Goal: Task Accomplishment & Management: Manage account settings

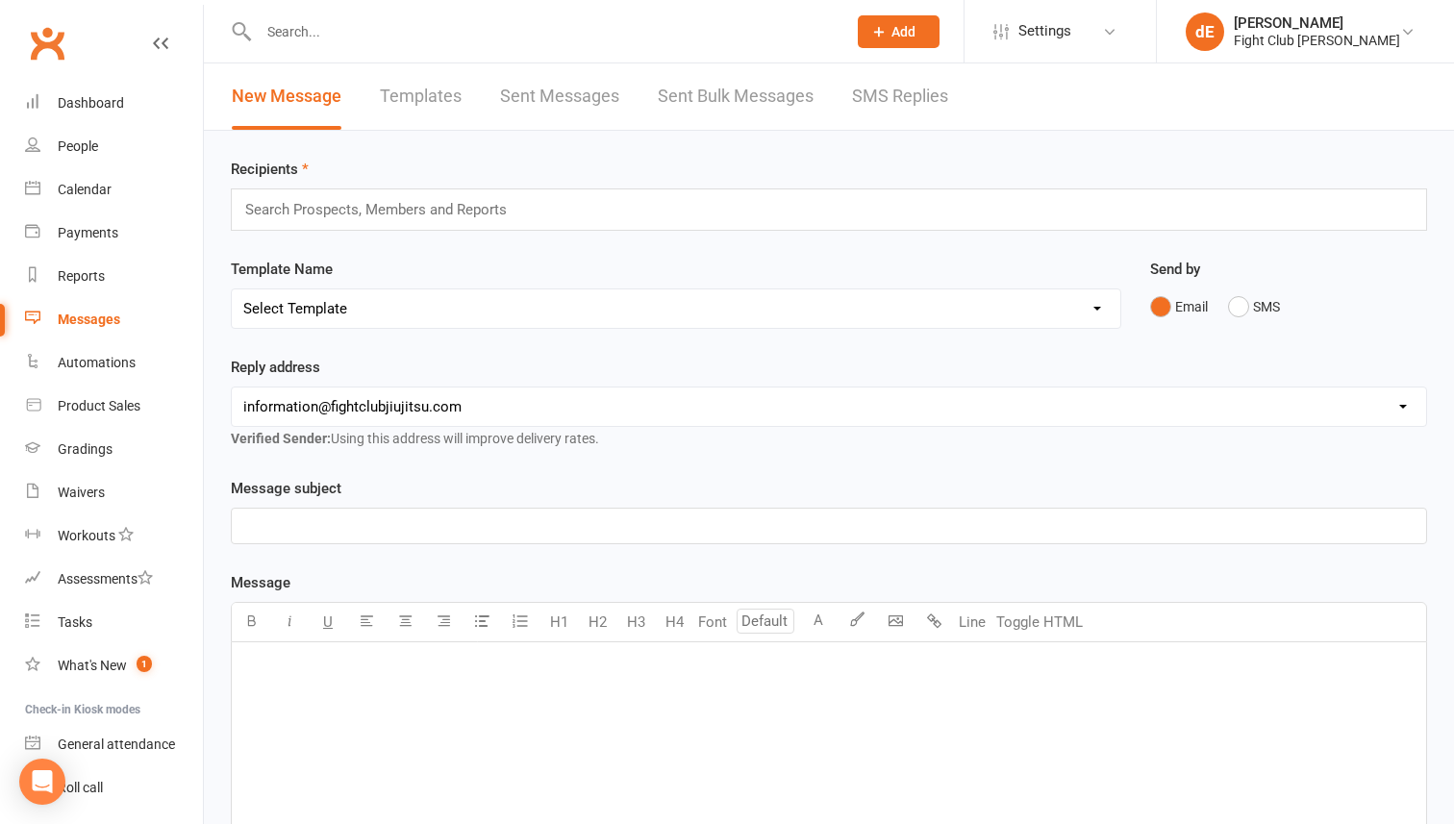
click at [295, 28] on input "text" at bounding box center [543, 31] width 580 height 27
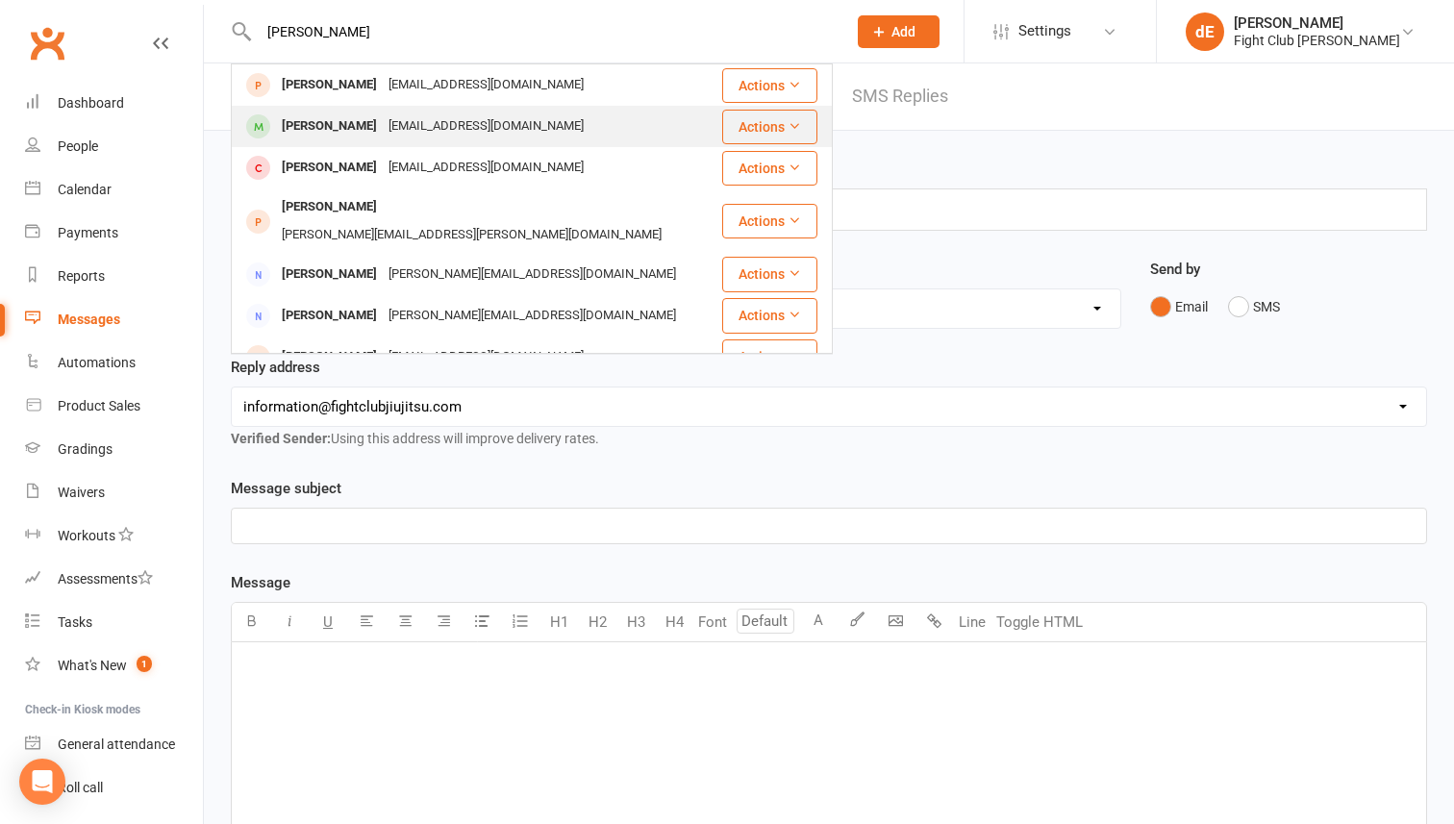
type input "[PERSON_NAME]"
click at [293, 118] on div "[PERSON_NAME]" at bounding box center [329, 126] width 107 height 28
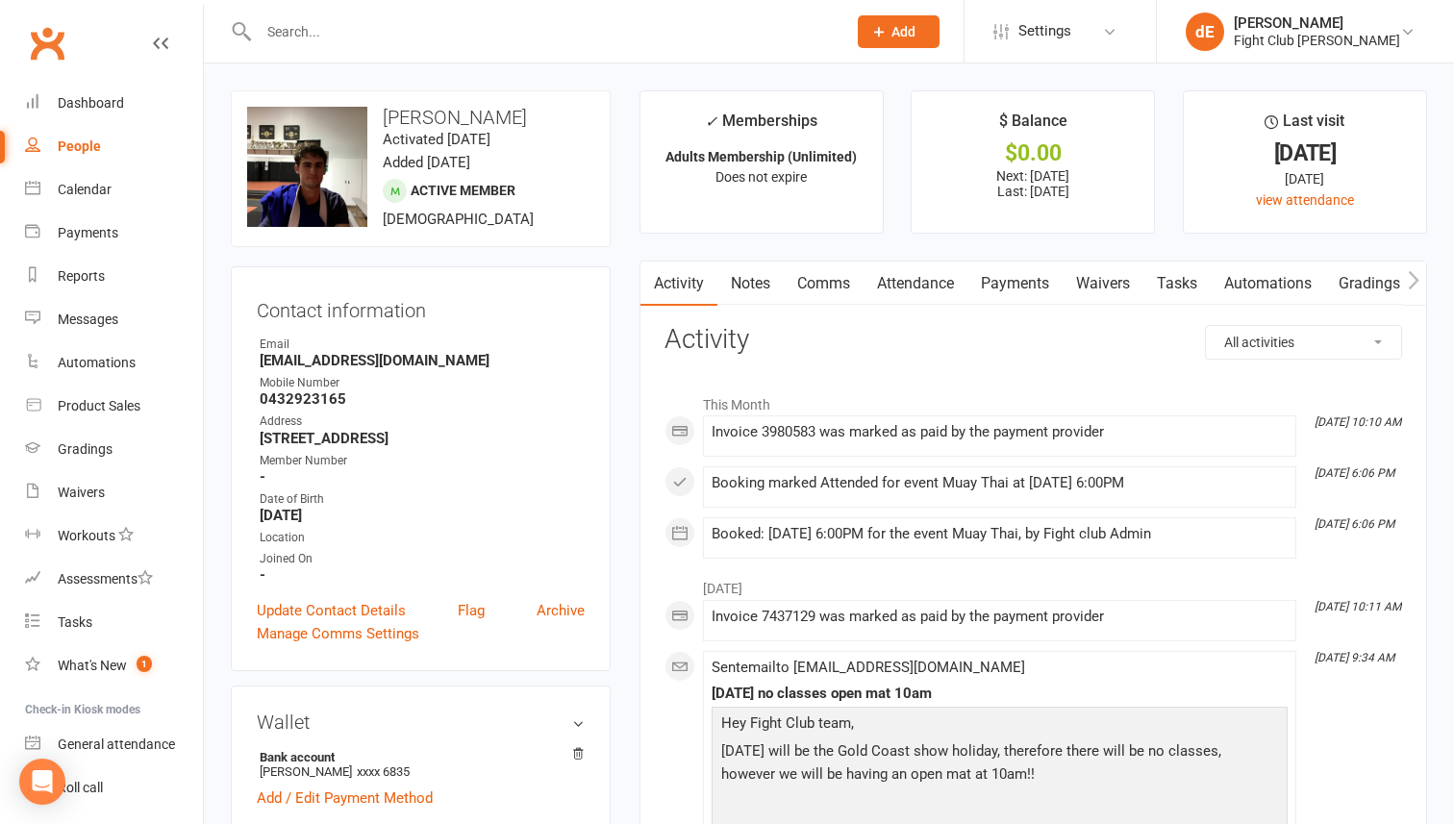
click at [1021, 275] on link "Payments" at bounding box center [1014, 284] width 95 height 44
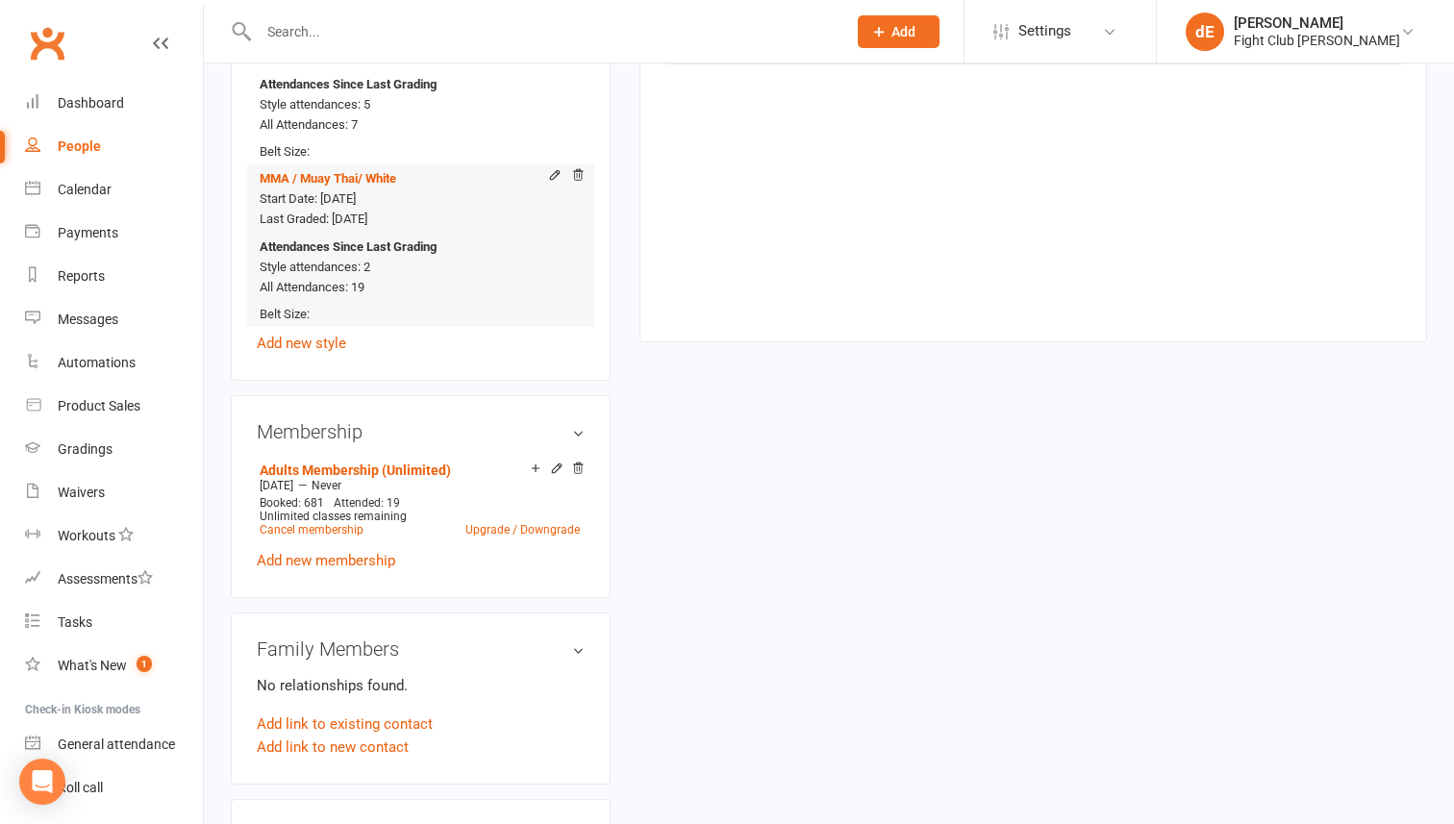
scroll to position [913, 0]
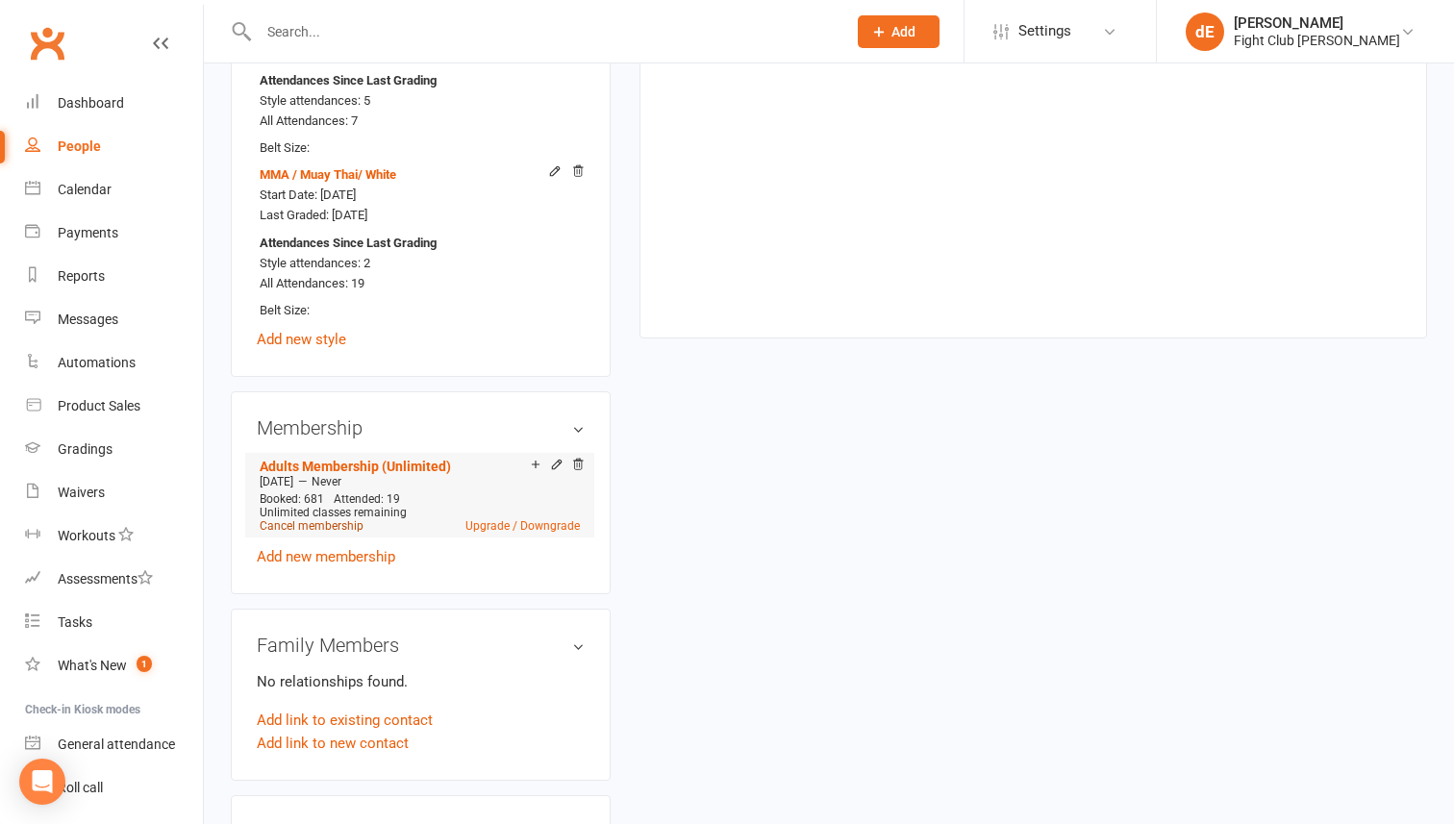
click at [326, 533] on link "Cancel membership" at bounding box center [312, 525] width 104 height 13
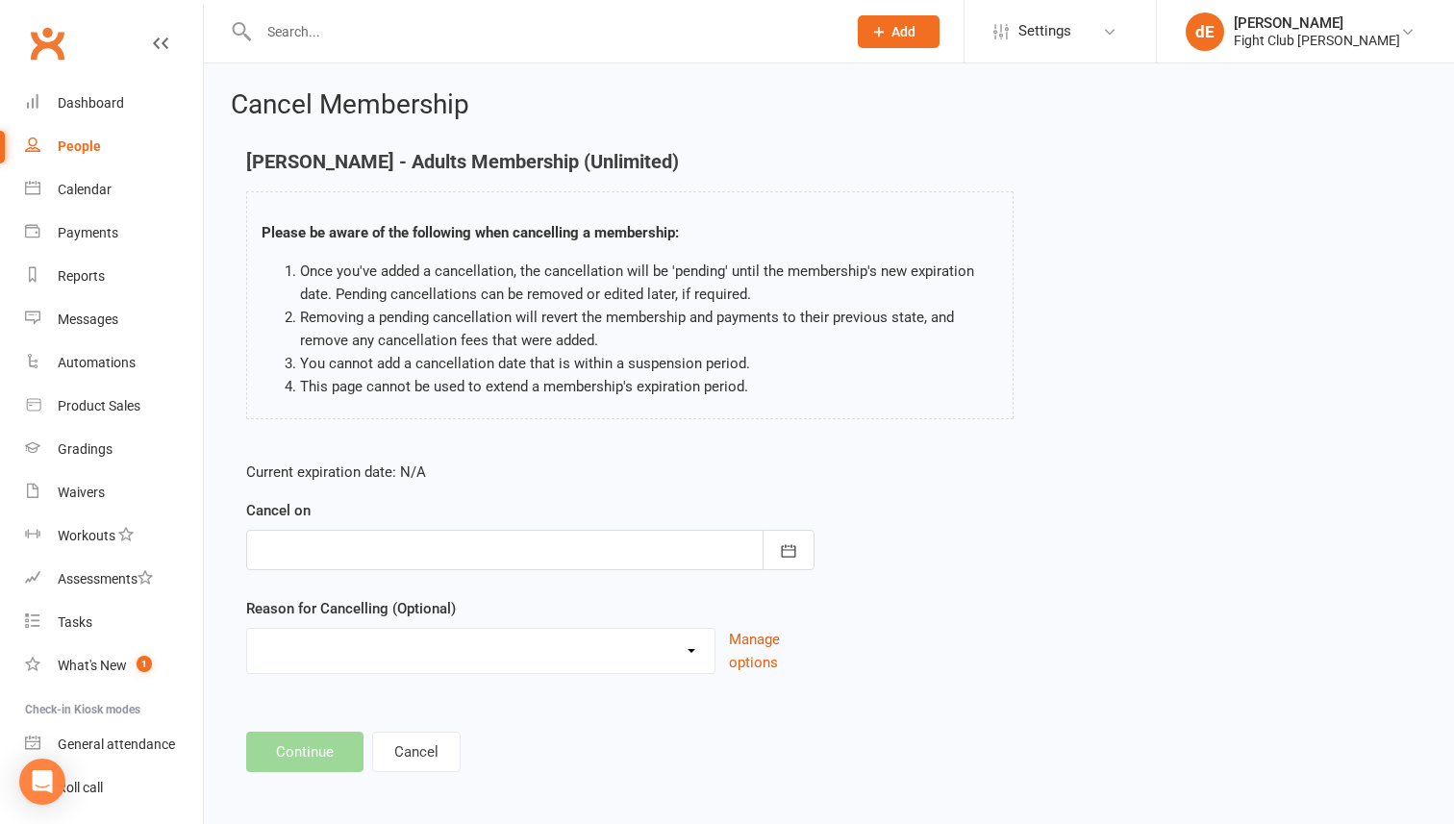
click at [535, 547] on div at bounding box center [530, 550] width 568 height 40
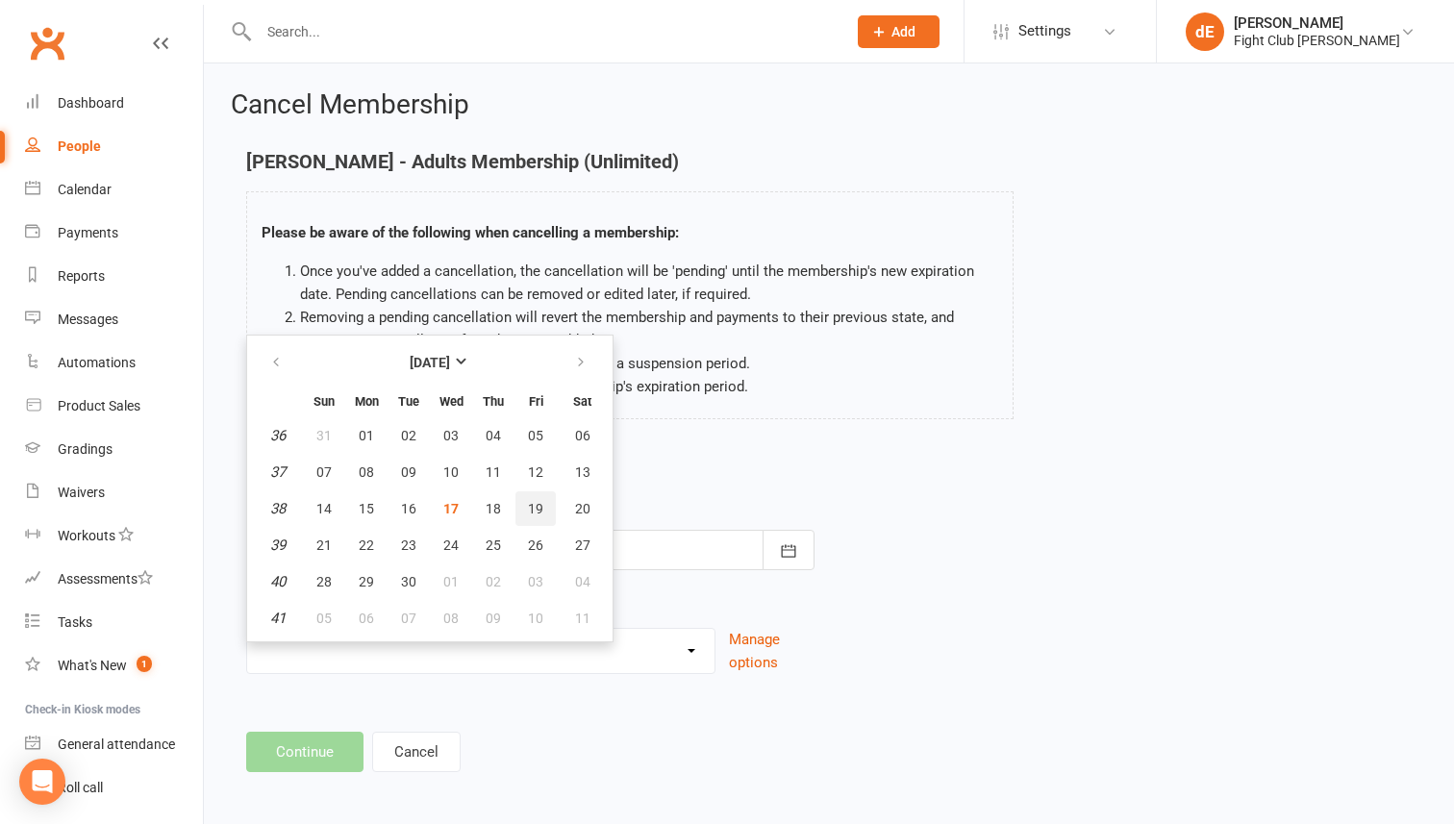
click at [534, 502] on span "19" at bounding box center [535, 508] width 15 height 15
type input "[DATE]"
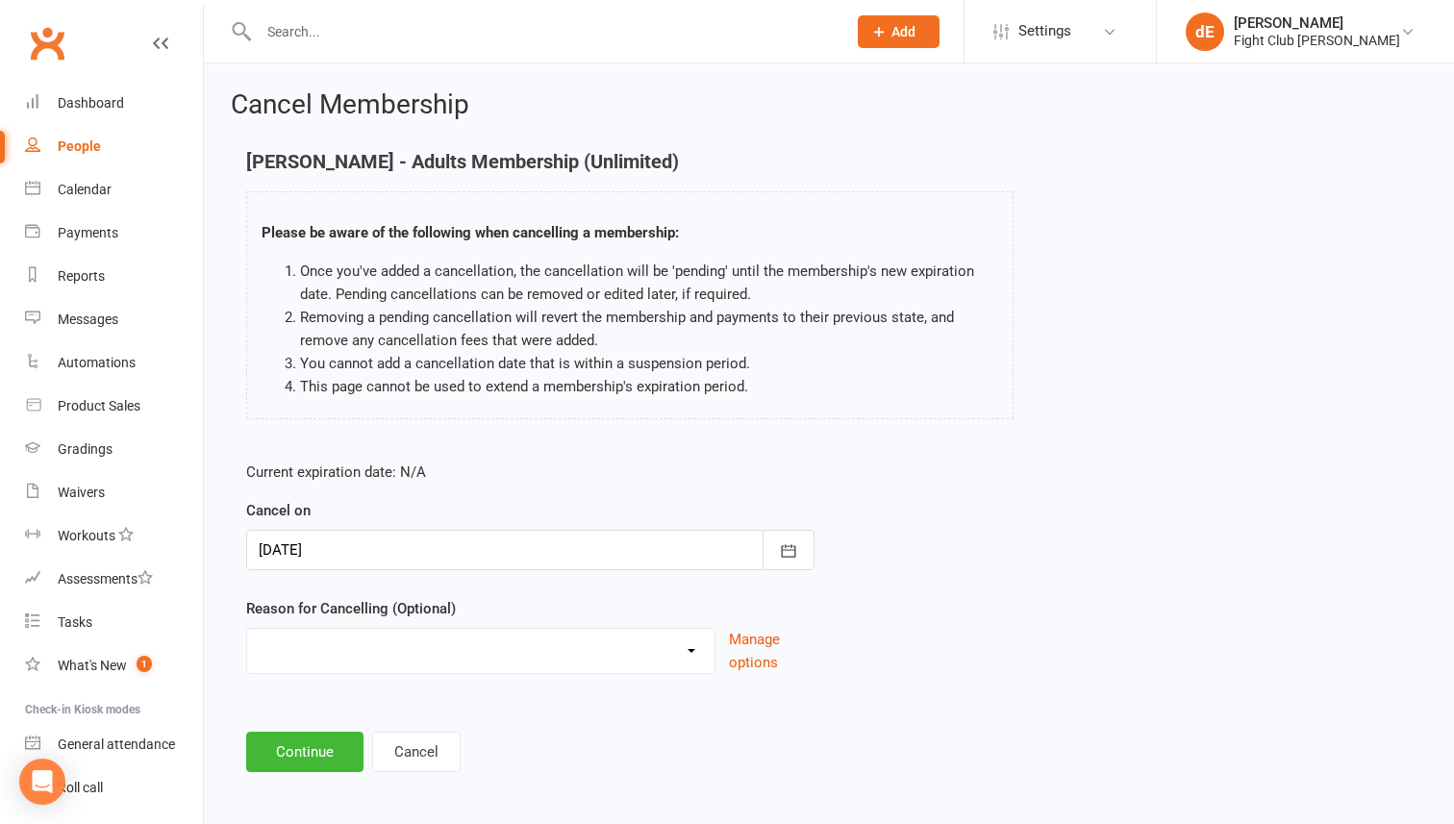
click at [493, 661] on select "didnt specify financial Injury moving away other sport to many commitments Work…" at bounding box center [480, 648] width 467 height 38
select select "2"
click at [247, 629] on select "didnt specify financial Injury moving away other sport to many commitments Work…" at bounding box center [480, 648] width 467 height 38
click at [324, 738] on button "Continue" at bounding box center [304, 752] width 117 height 40
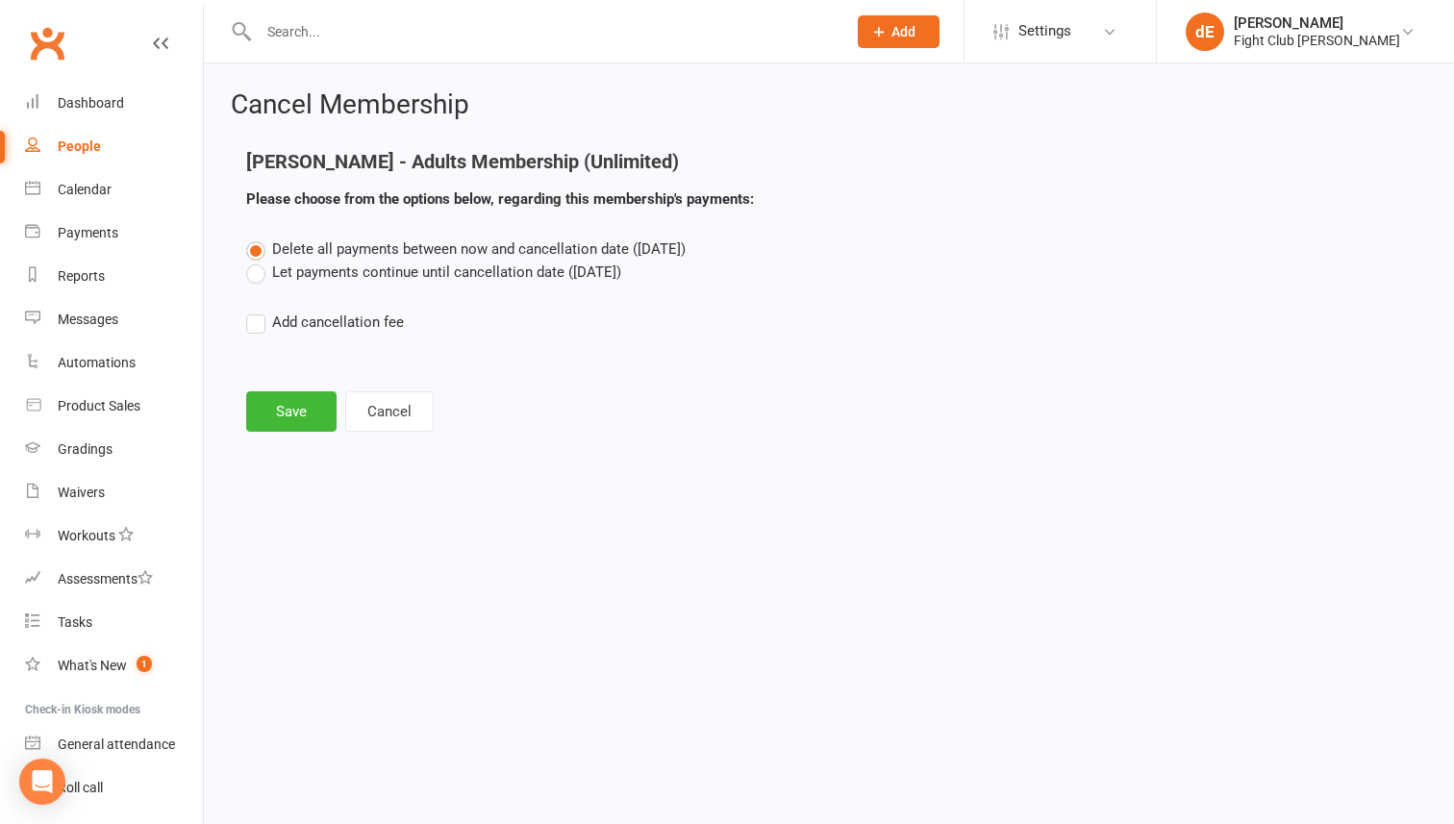
click at [404, 271] on label "Let payments continue until cancellation date ([DATE])" at bounding box center [433, 272] width 375 height 23
click at [259, 261] on input "Let payments continue until cancellation date ([DATE])" at bounding box center [252, 261] width 12 height 0
click at [303, 399] on button "Save" at bounding box center [291, 411] width 90 height 40
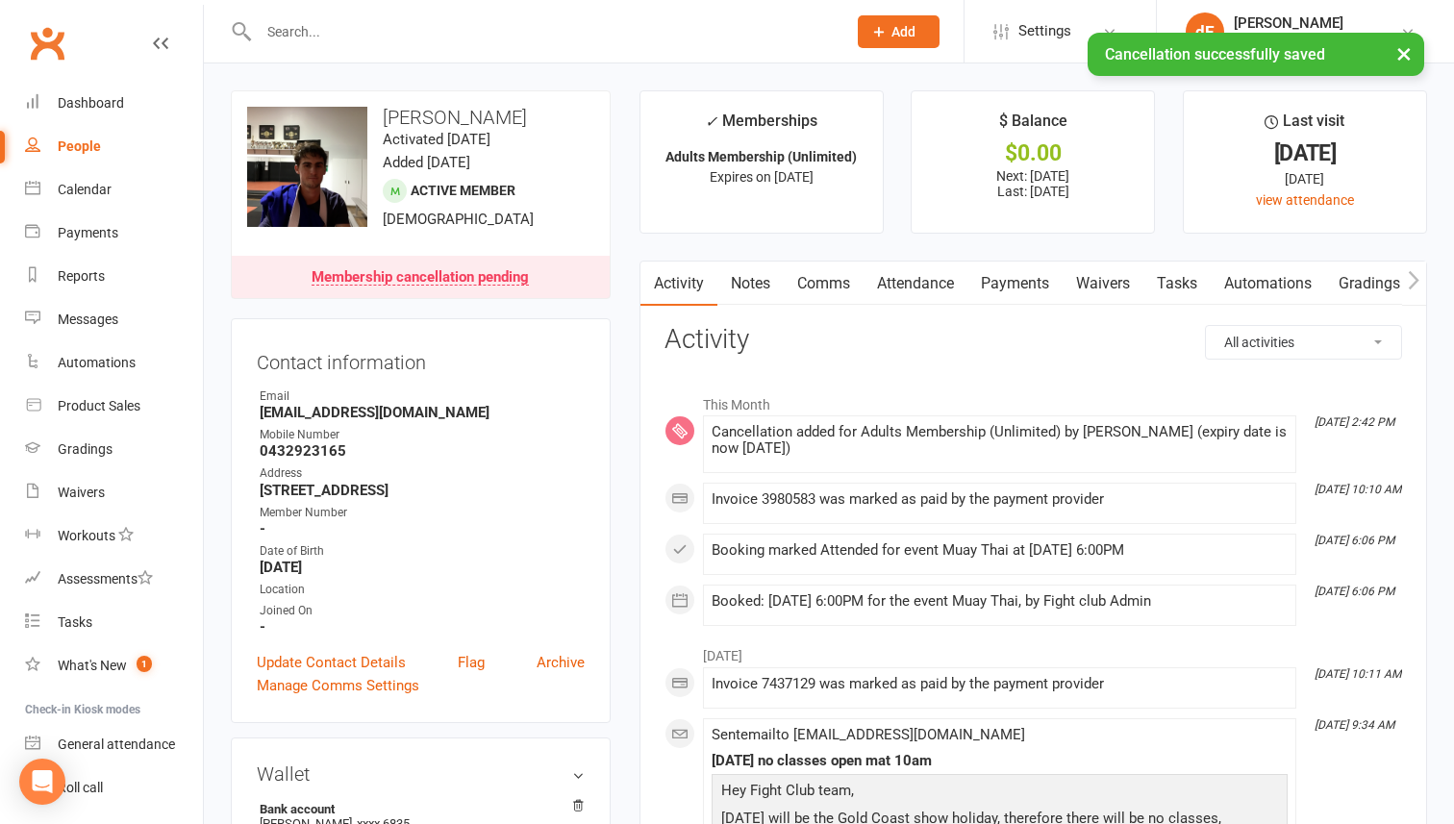
click at [383, 25] on input "text" at bounding box center [543, 31] width 580 height 27
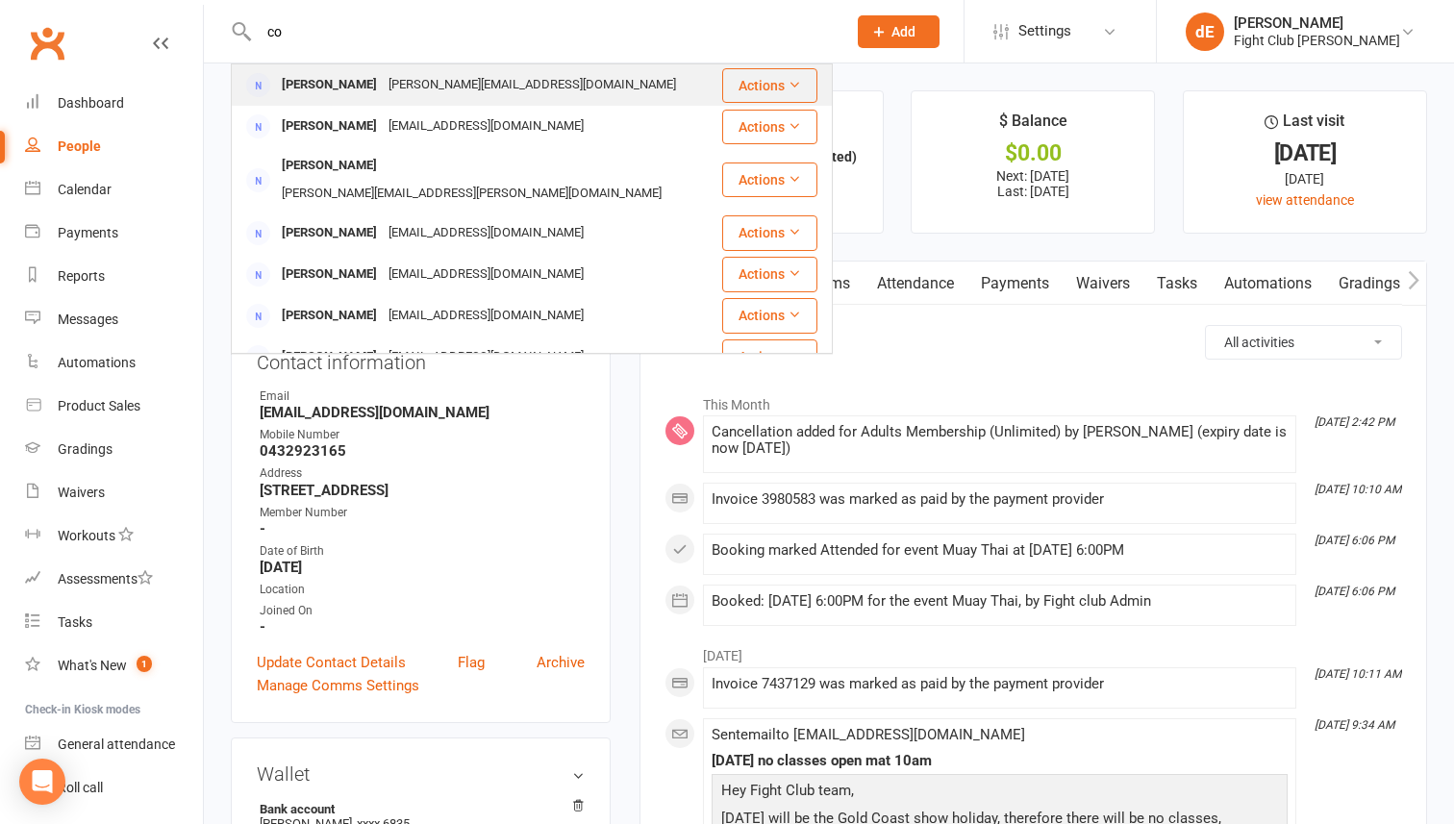
type input "c"
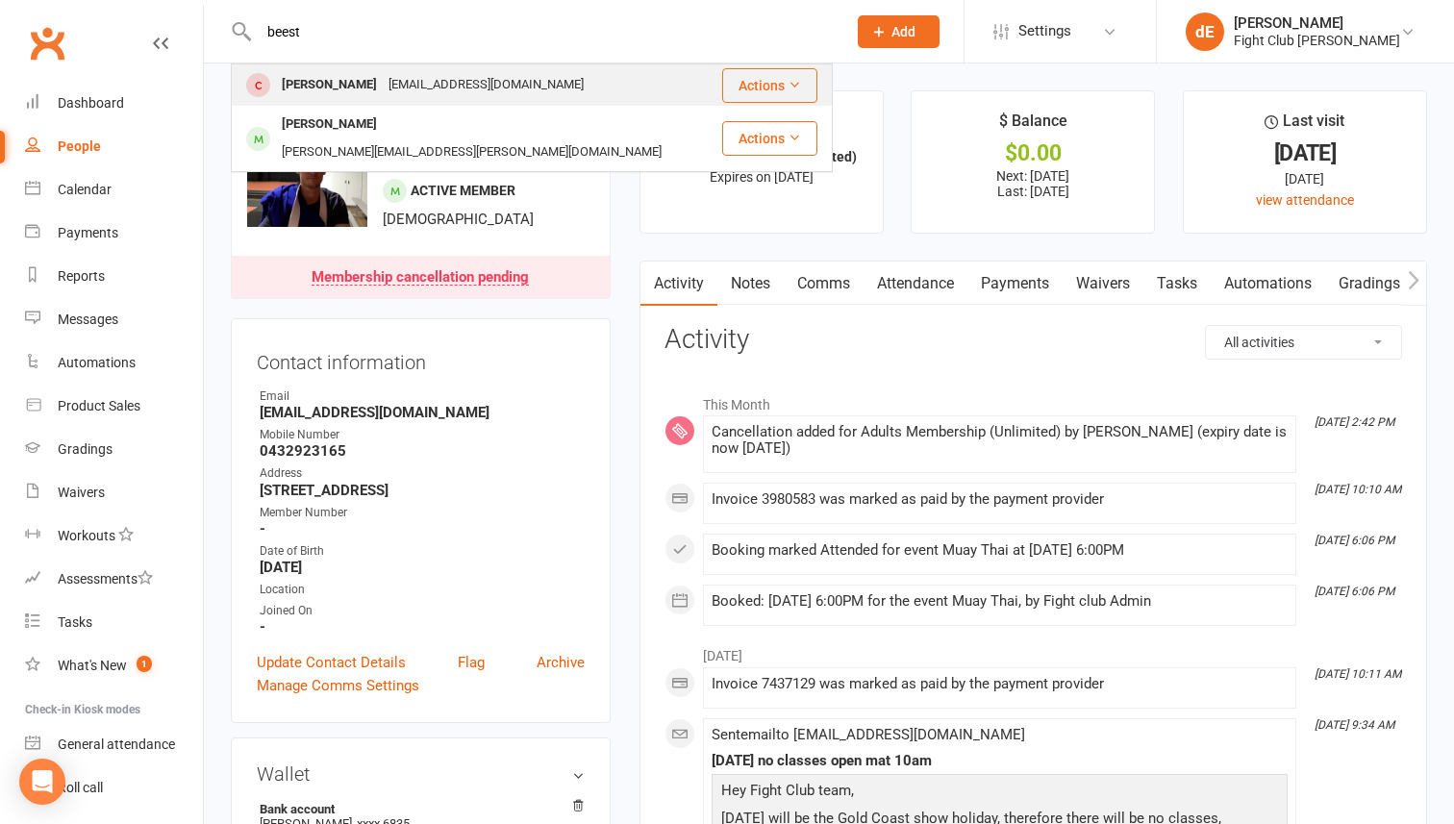
type input "beest"
click at [418, 89] on div "[EMAIL_ADDRESS][DOMAIN_NAME]" at bounding box center [486, 85] width 207 height 28
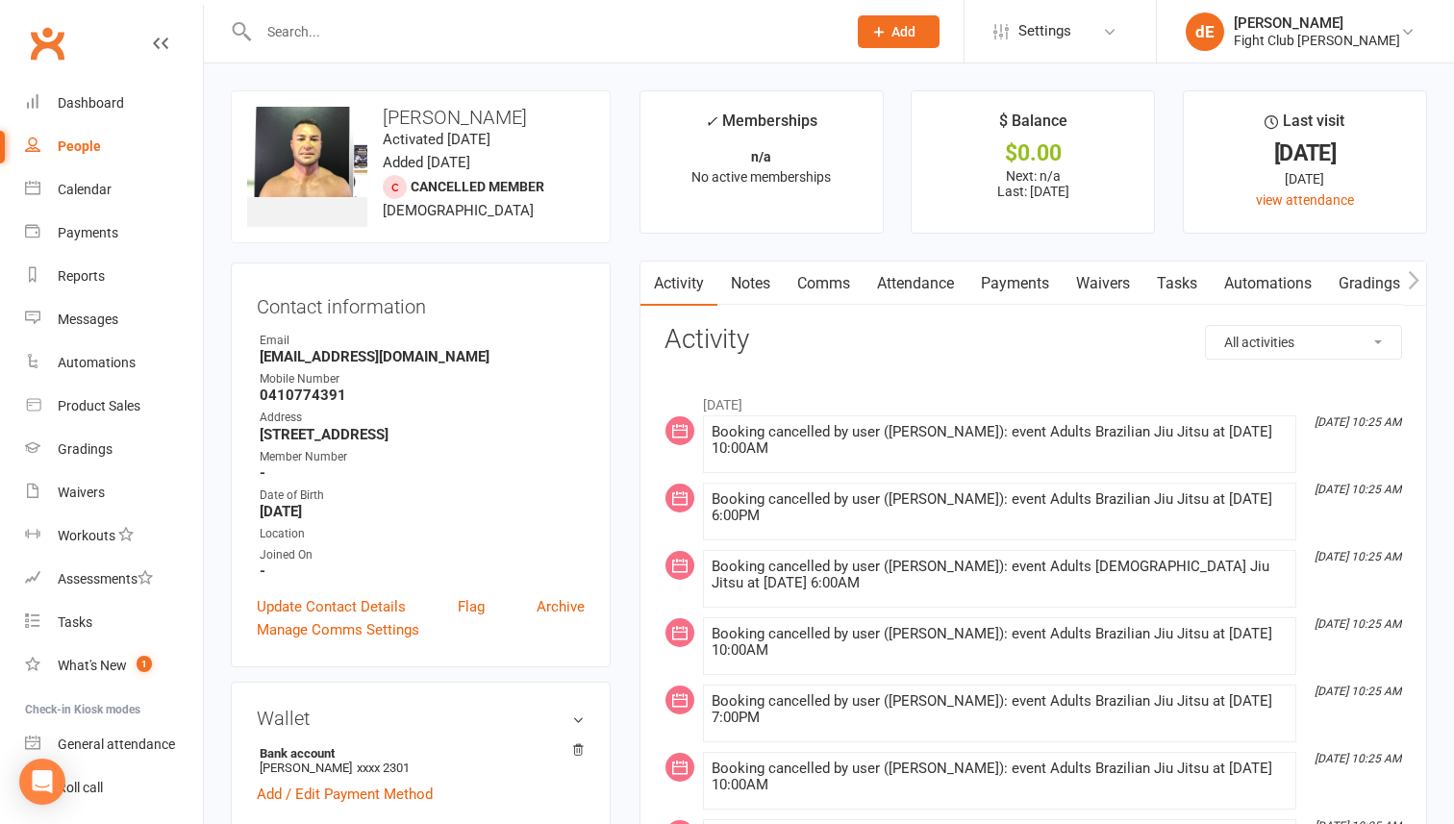
click at [1012, 279] on link "Payments" at bounding box center [1014, 284] width 95 height 44
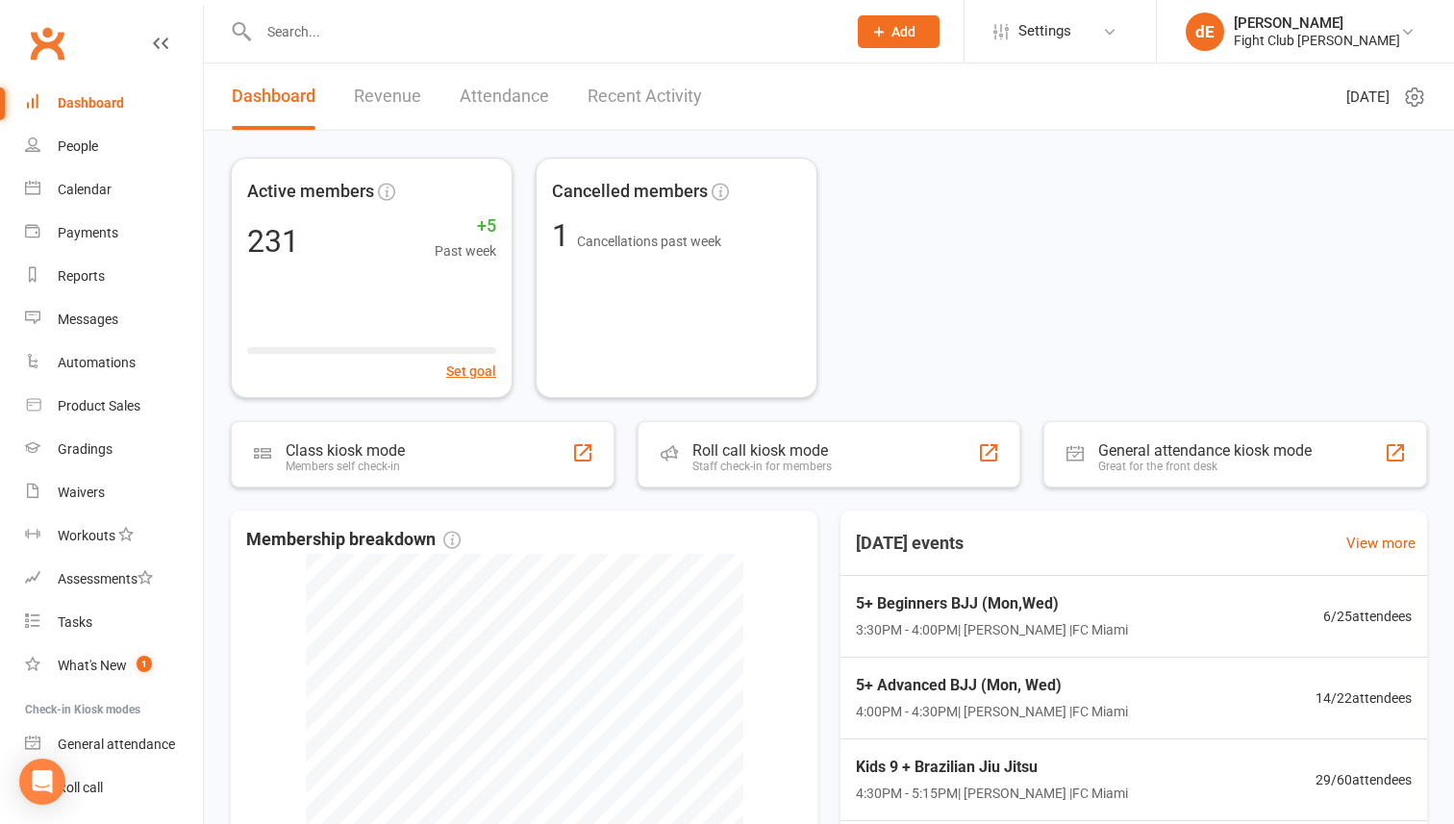
click at [343, 41] on input "text" at bounding box center [543, 31] width 580 height 27
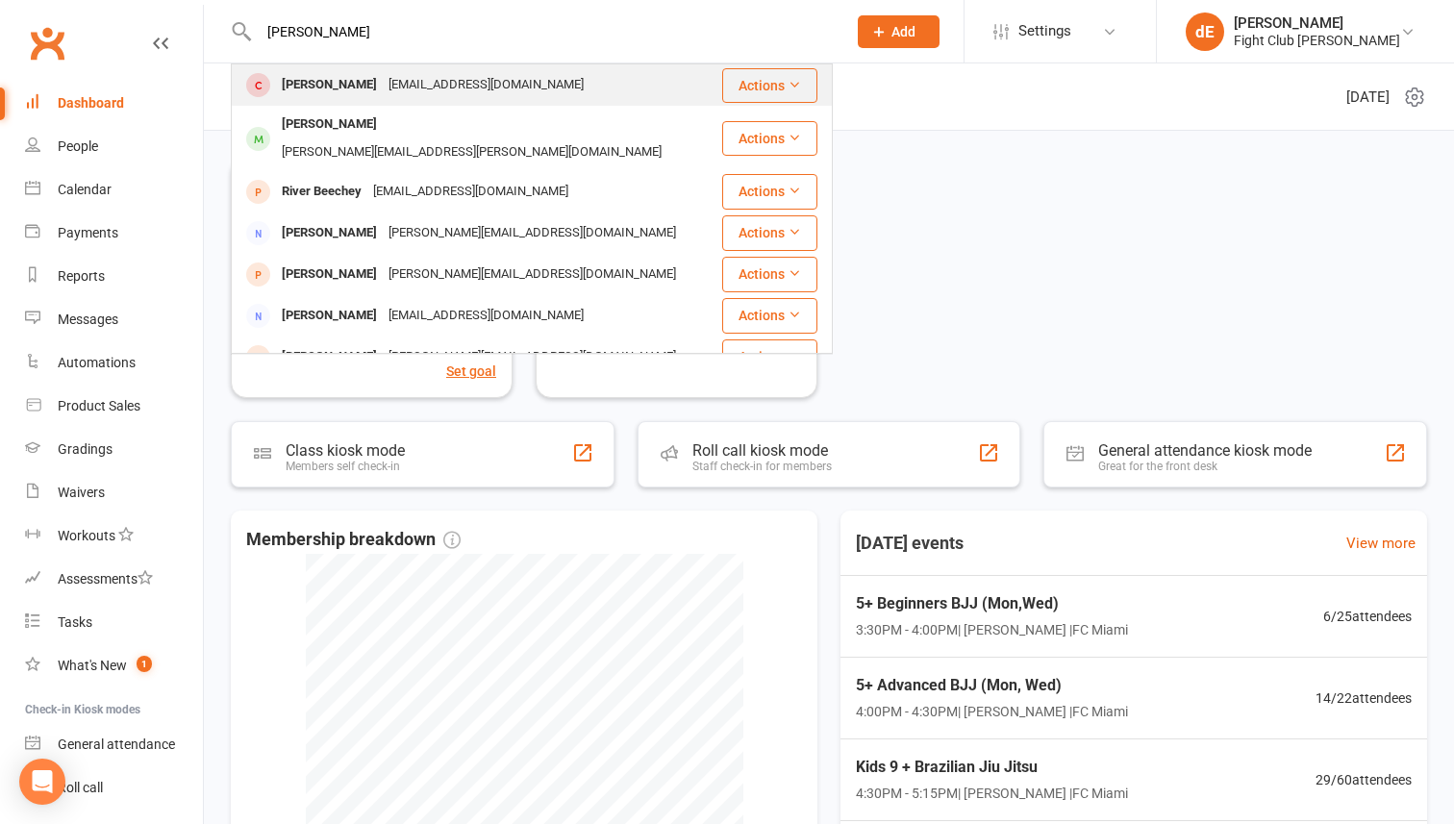
type input "[PERSON_NAME]"
click at [347, 92] on div "[PERSON_NAME]" at bounding box center [329, 85] width 107 height 28
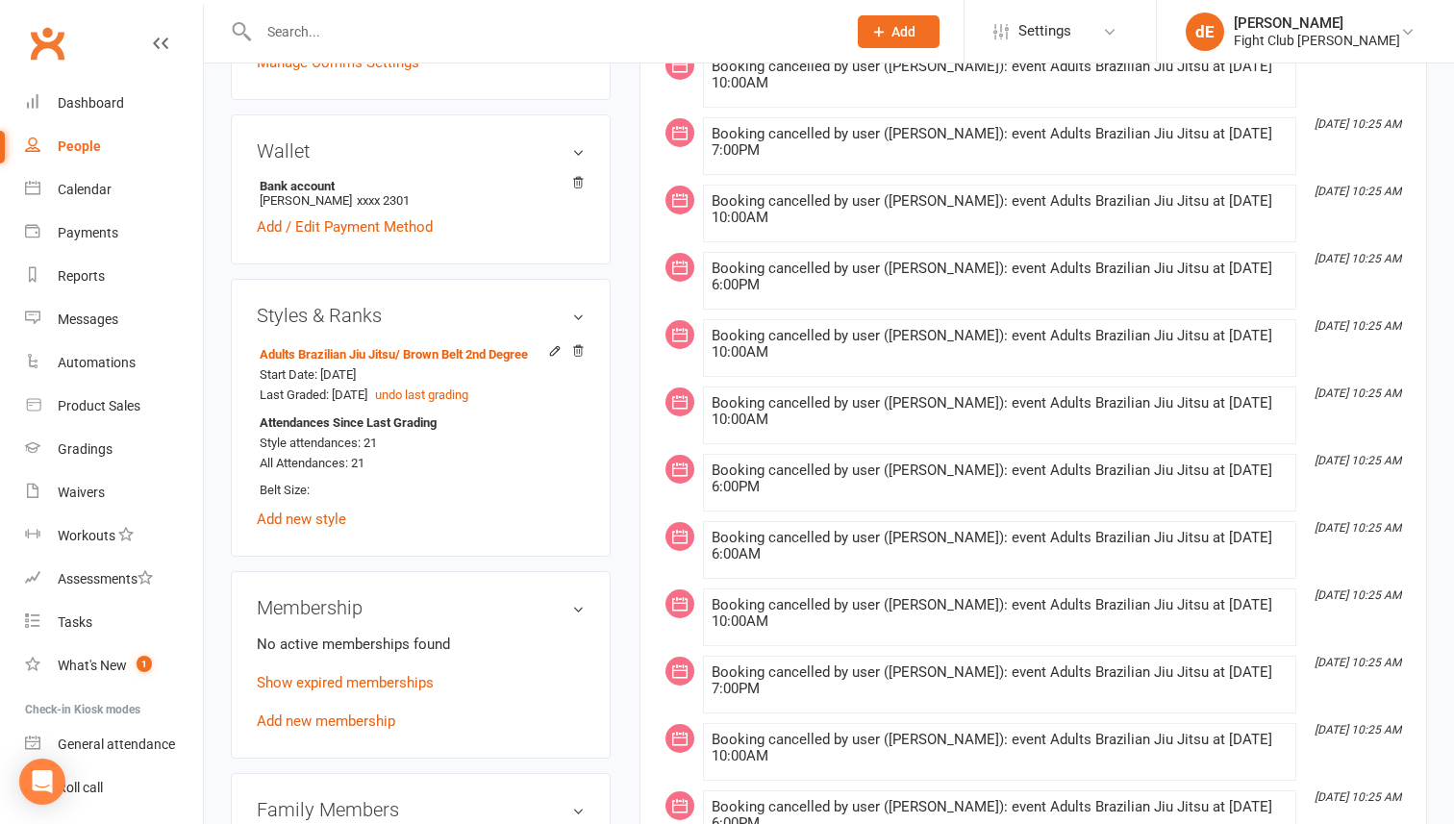
scroll to position [585, 0]
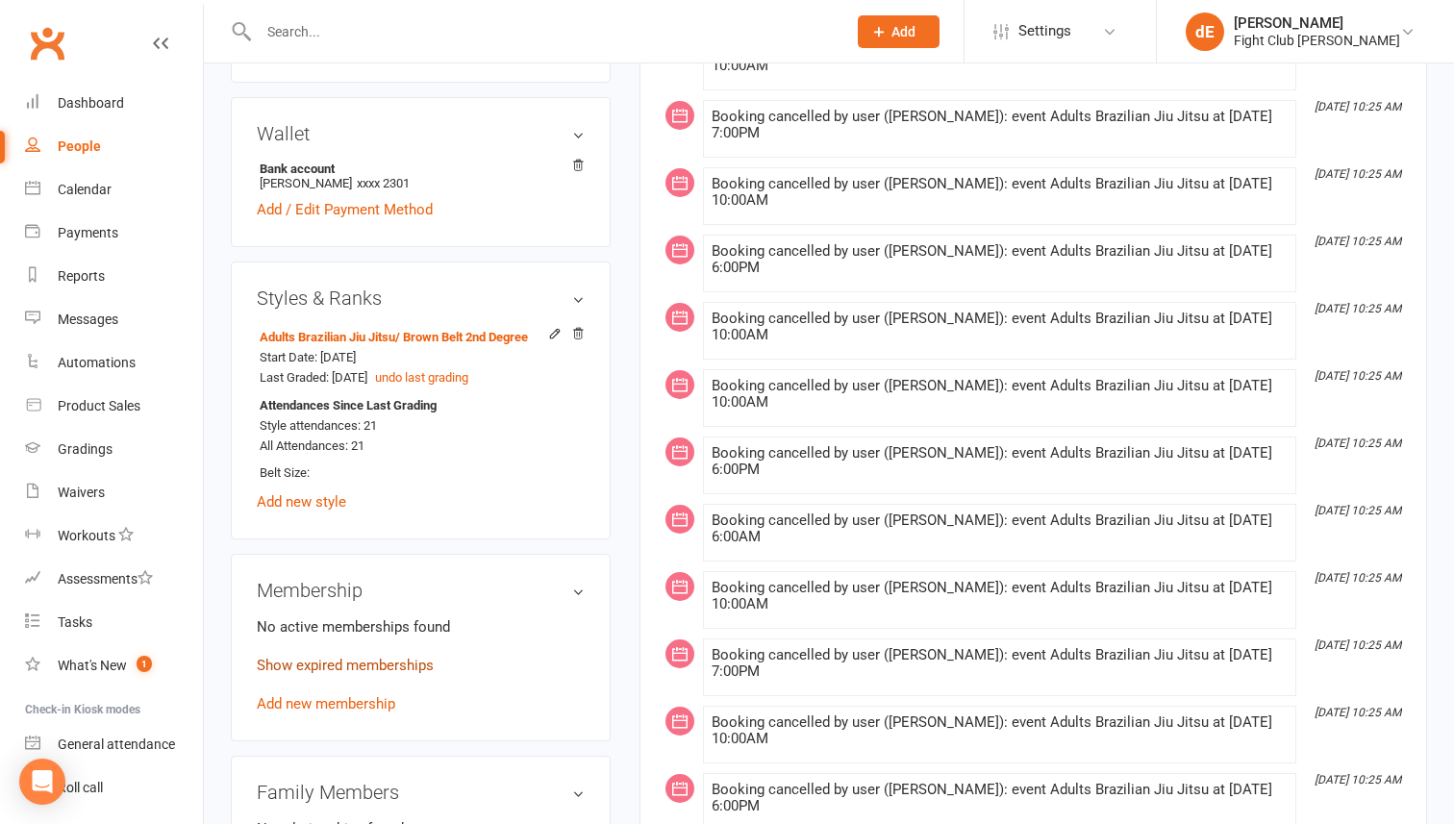
click at [388, 661] on link "Show expired memberships" at bounding box center [345, 665] width 177 height 17
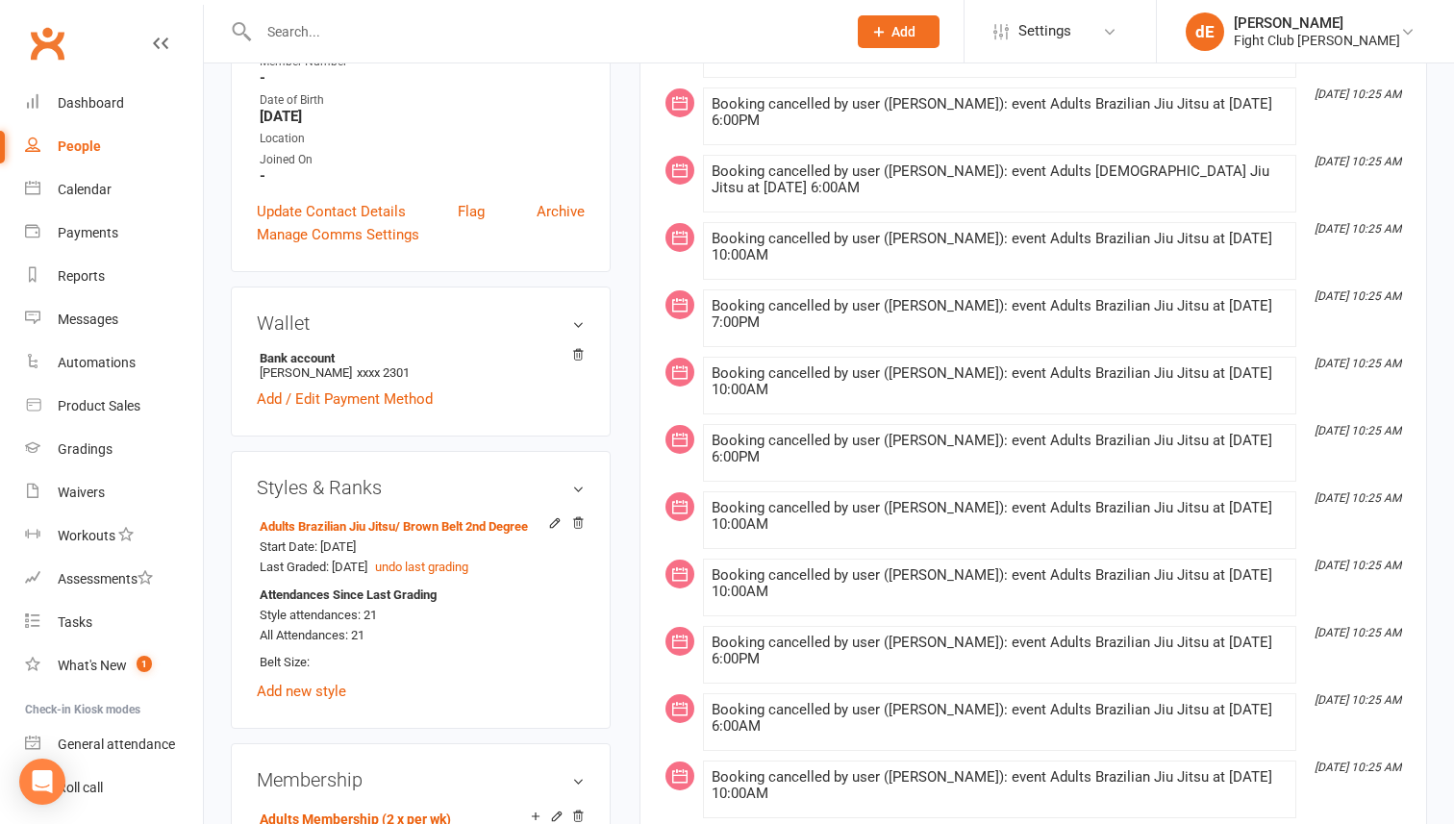
scroll to position [30, 0]
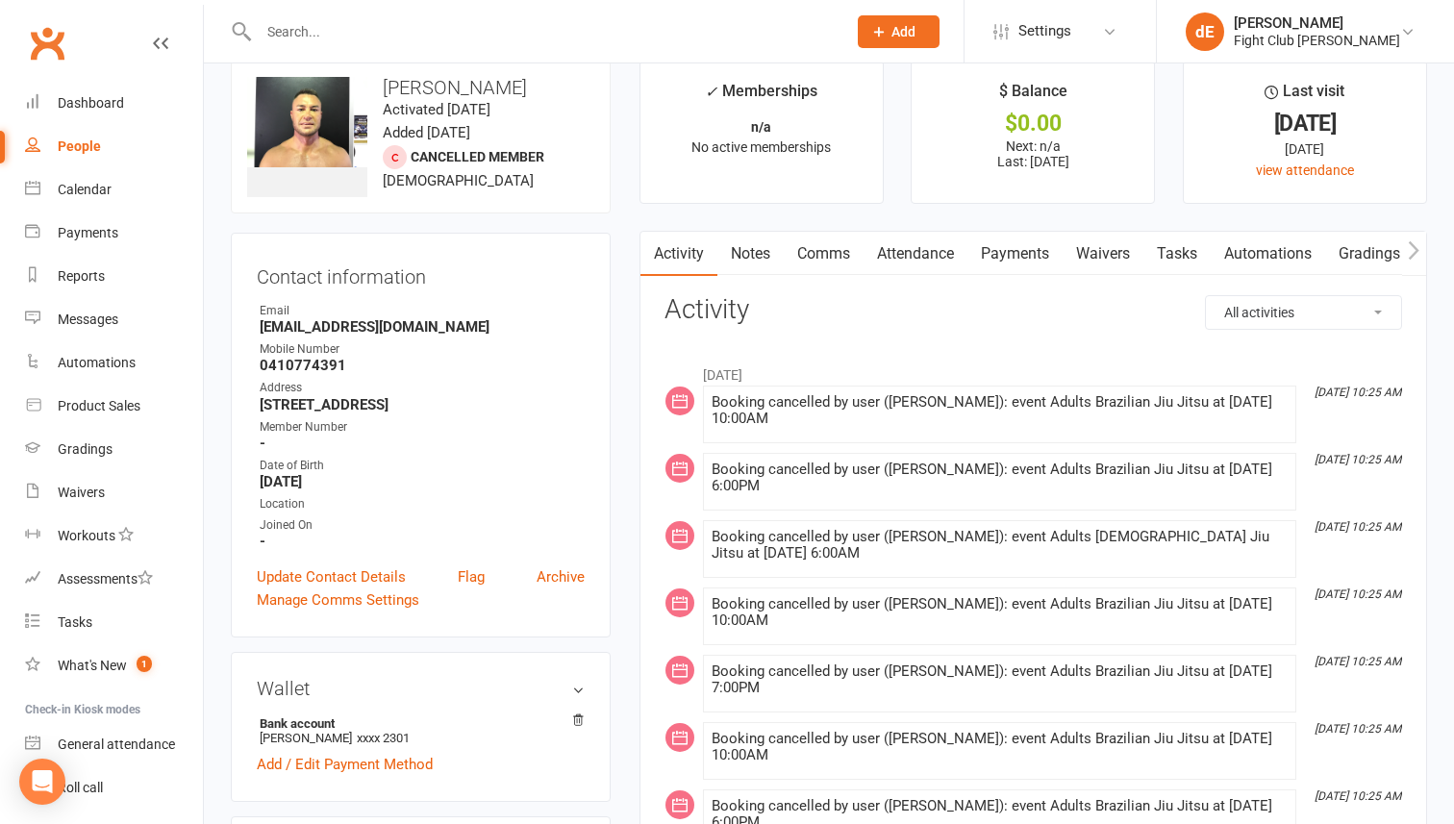
click at [1011, 257] on link "Payments" at bounding box center [1014, 254] width 95 height 44
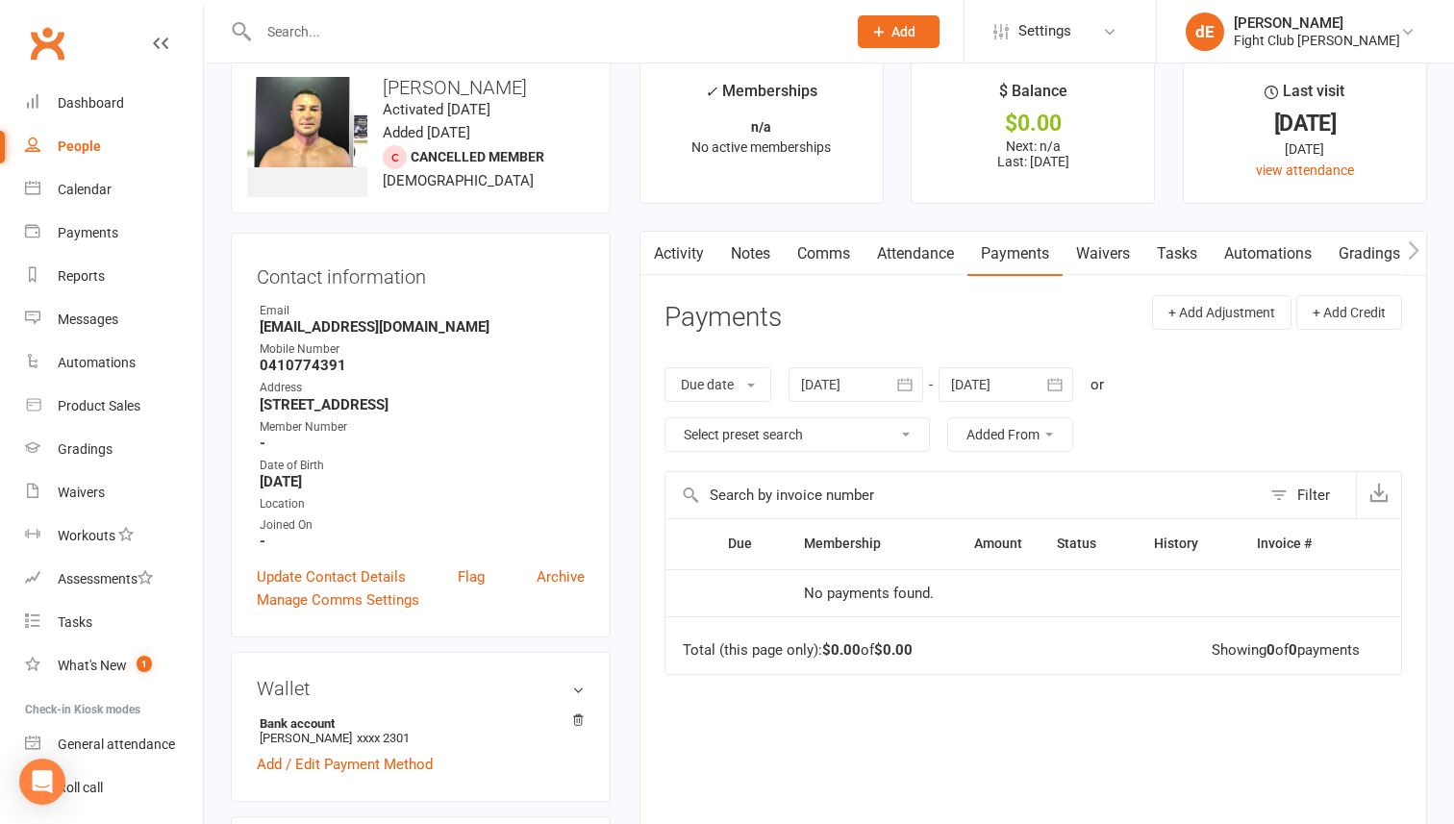
click at [884, 385] on div at bounding box center [855, 384] width 135 height 35
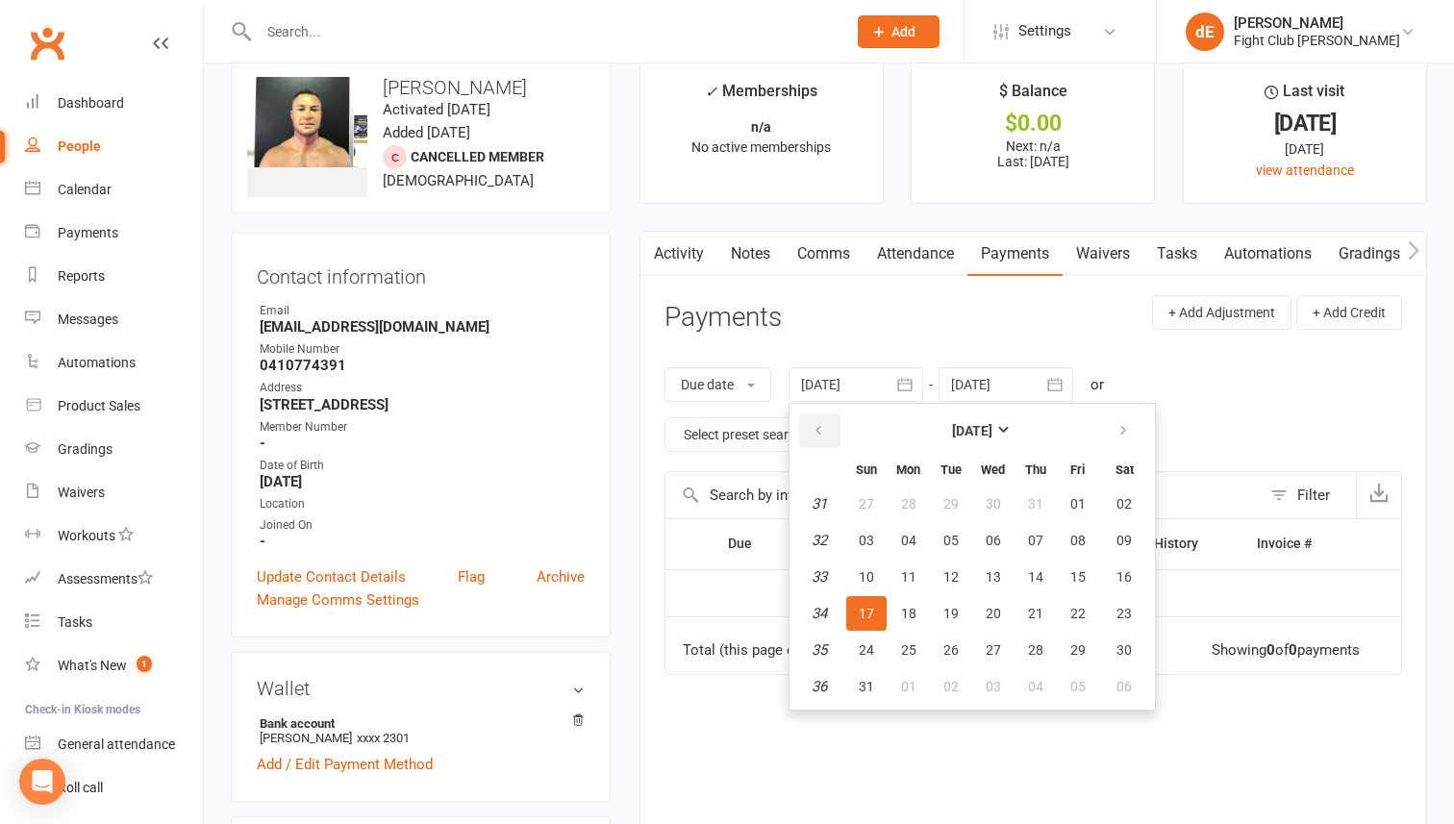
click at [814, 419] on button "button" at bounding box center [819, 430] width 41 height 35
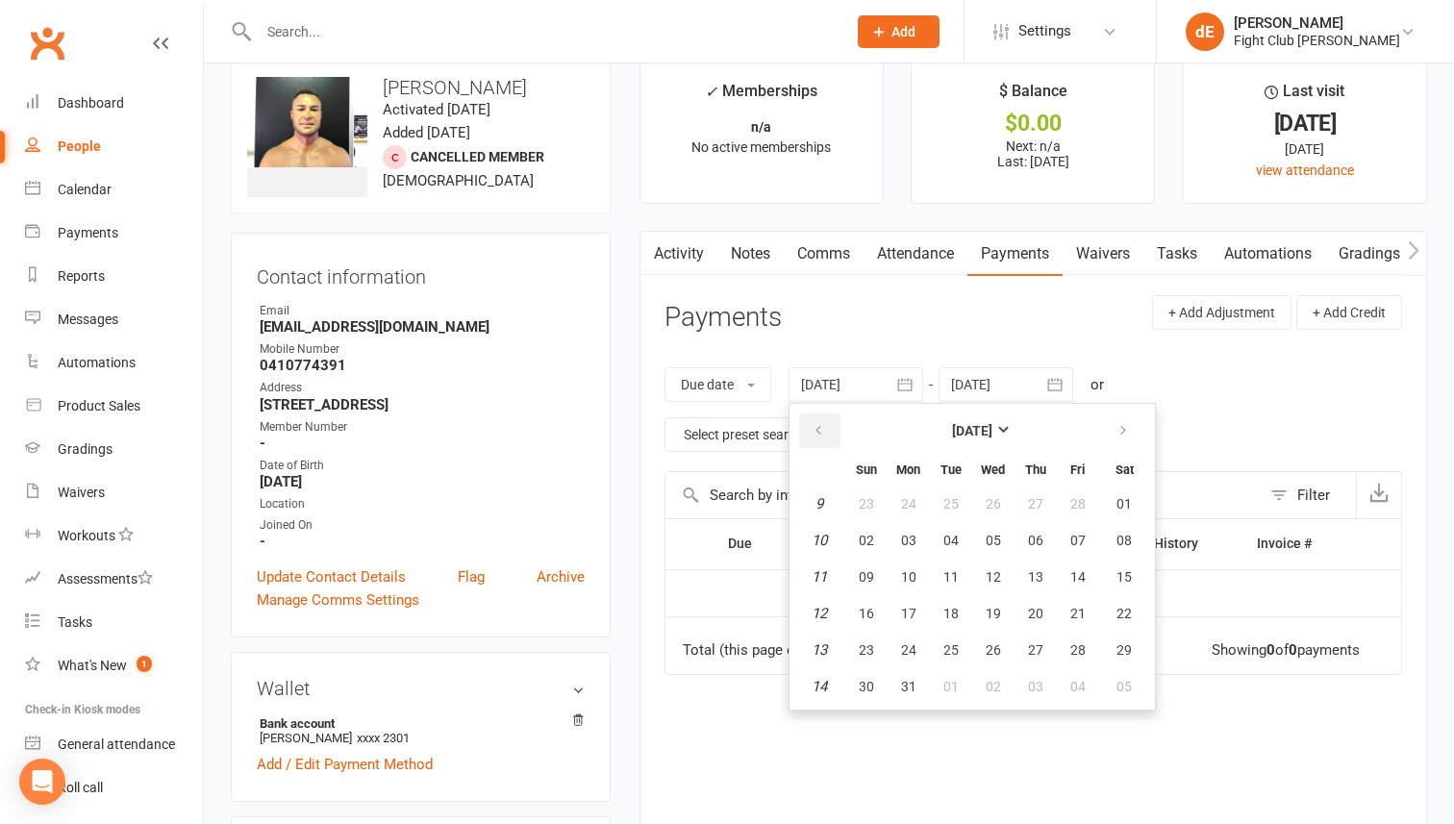
click at [814, 419] on button "button" at bounding box center [819, 430] width 41 height 35
click at [1119, 491] on button "01" at bounding box center [1124, 504] width 49 height 35
type input "01 Feb 2025"
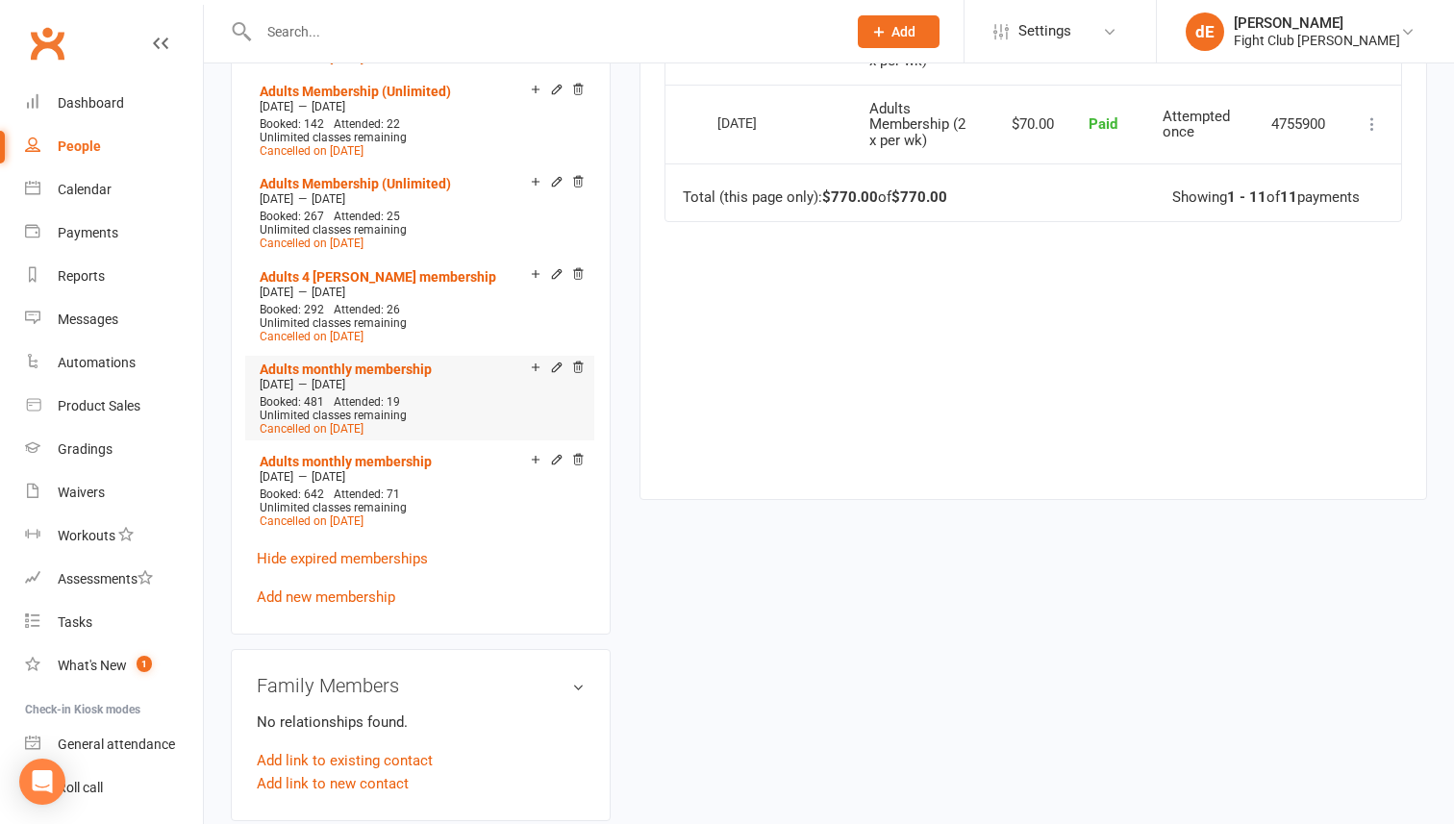
scroll to position [1316, 0]
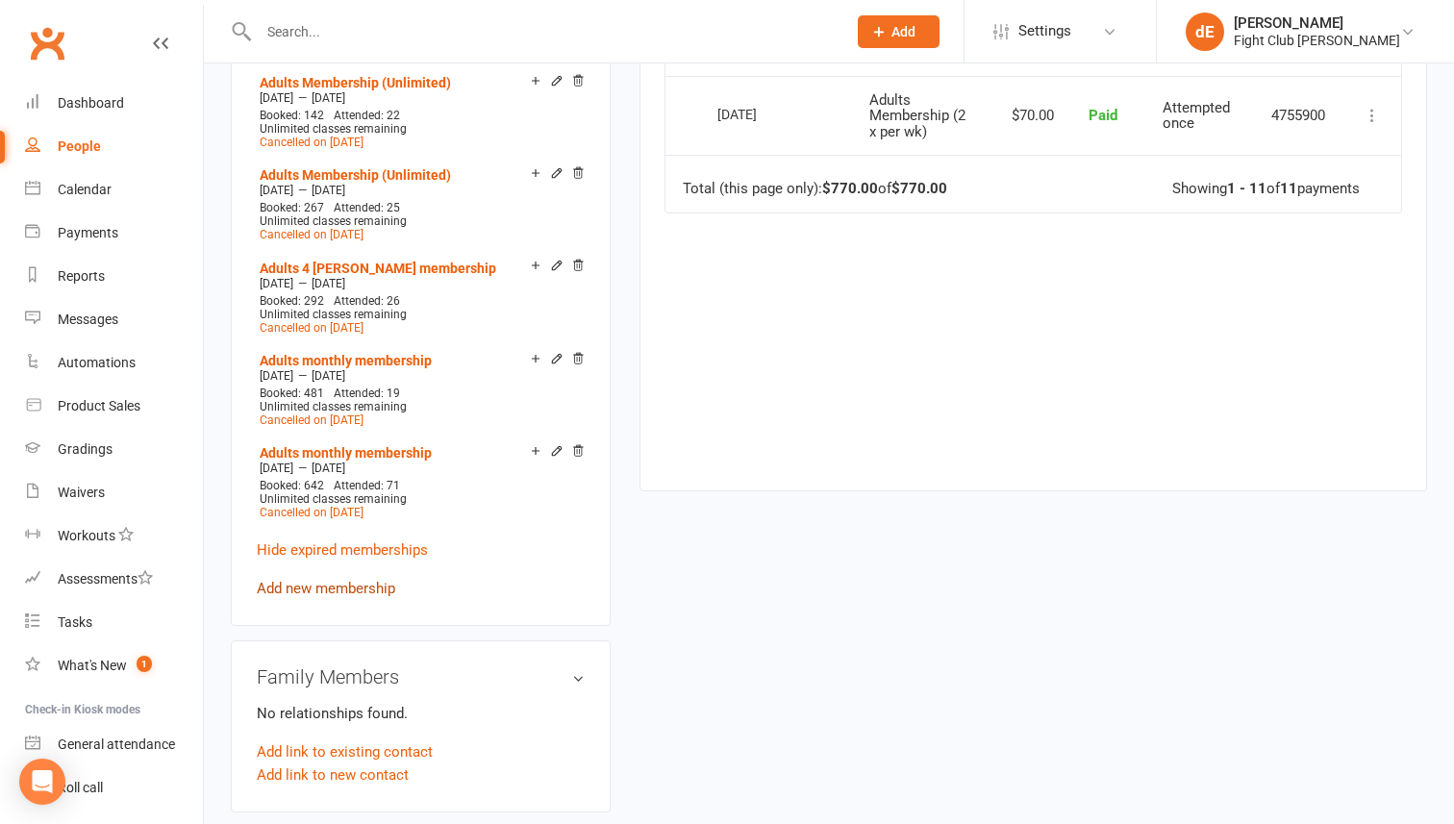
click at [336, 581] on link "Add new membership" at bounding box center [326, 588] width 138 height 17
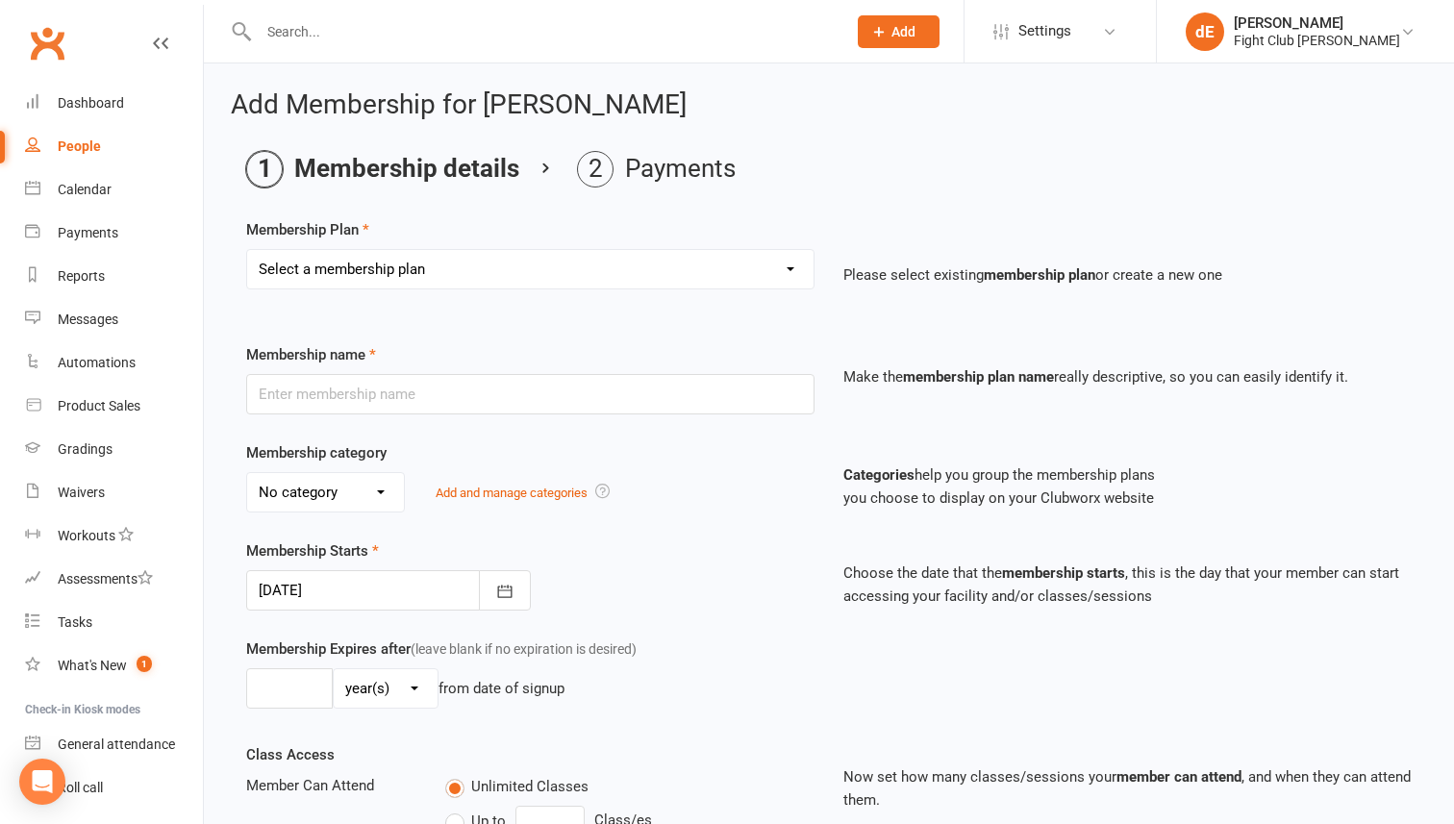
click at [748, 274] on select "Select a membership plan Create new Membership Plan Adults Membership (2 x per …" at bounding box center [530, 269] width 566 height 38
select select "1"
click at [247, 250] on select "Select a membership plan Create new Membership Plan Adults Membership (2 x per …" at bounding box center [530, 269] width 566 height 38
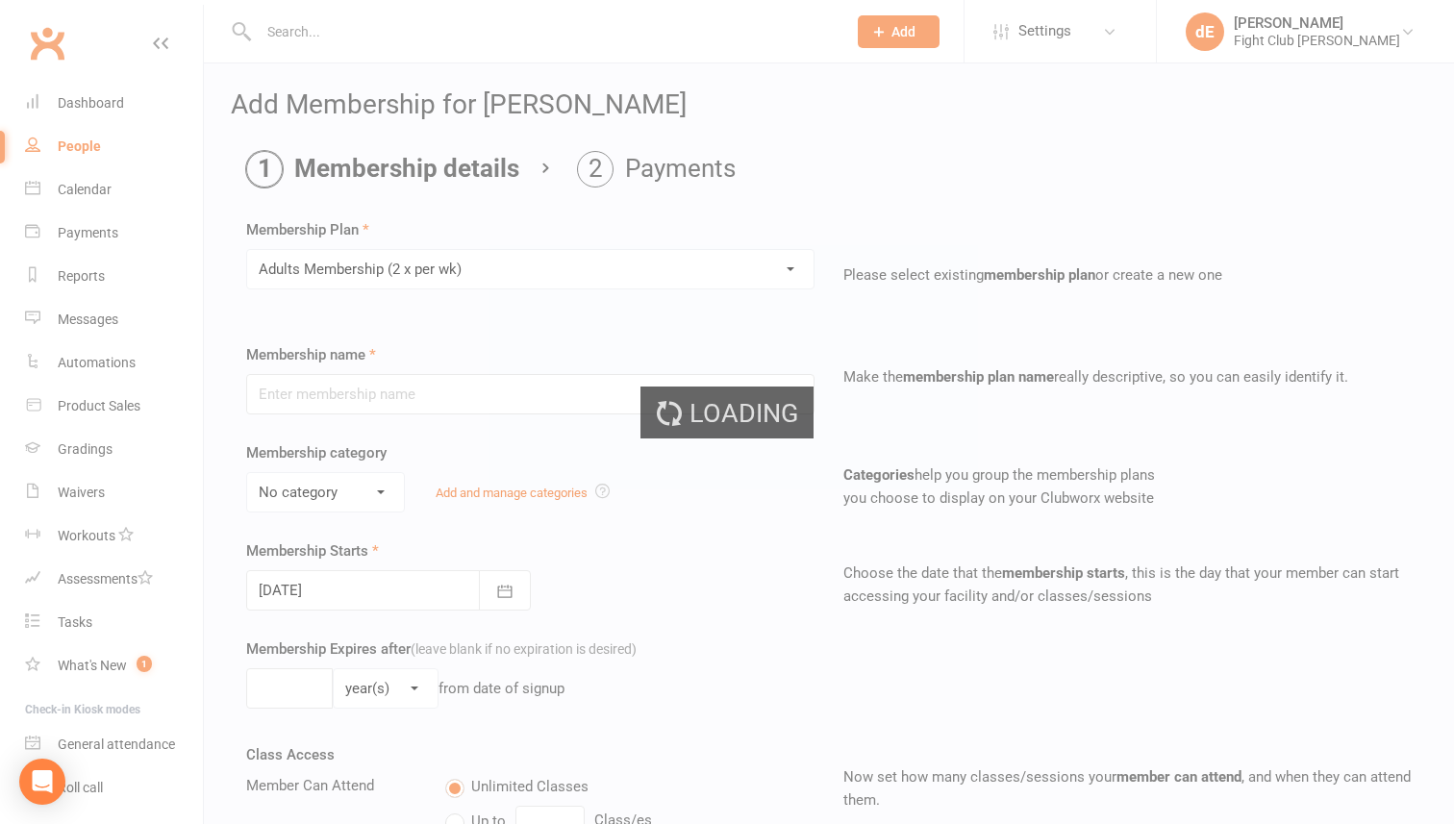
type input "Adults Membership (2 x per wk)"
select select "0"
type input "0"
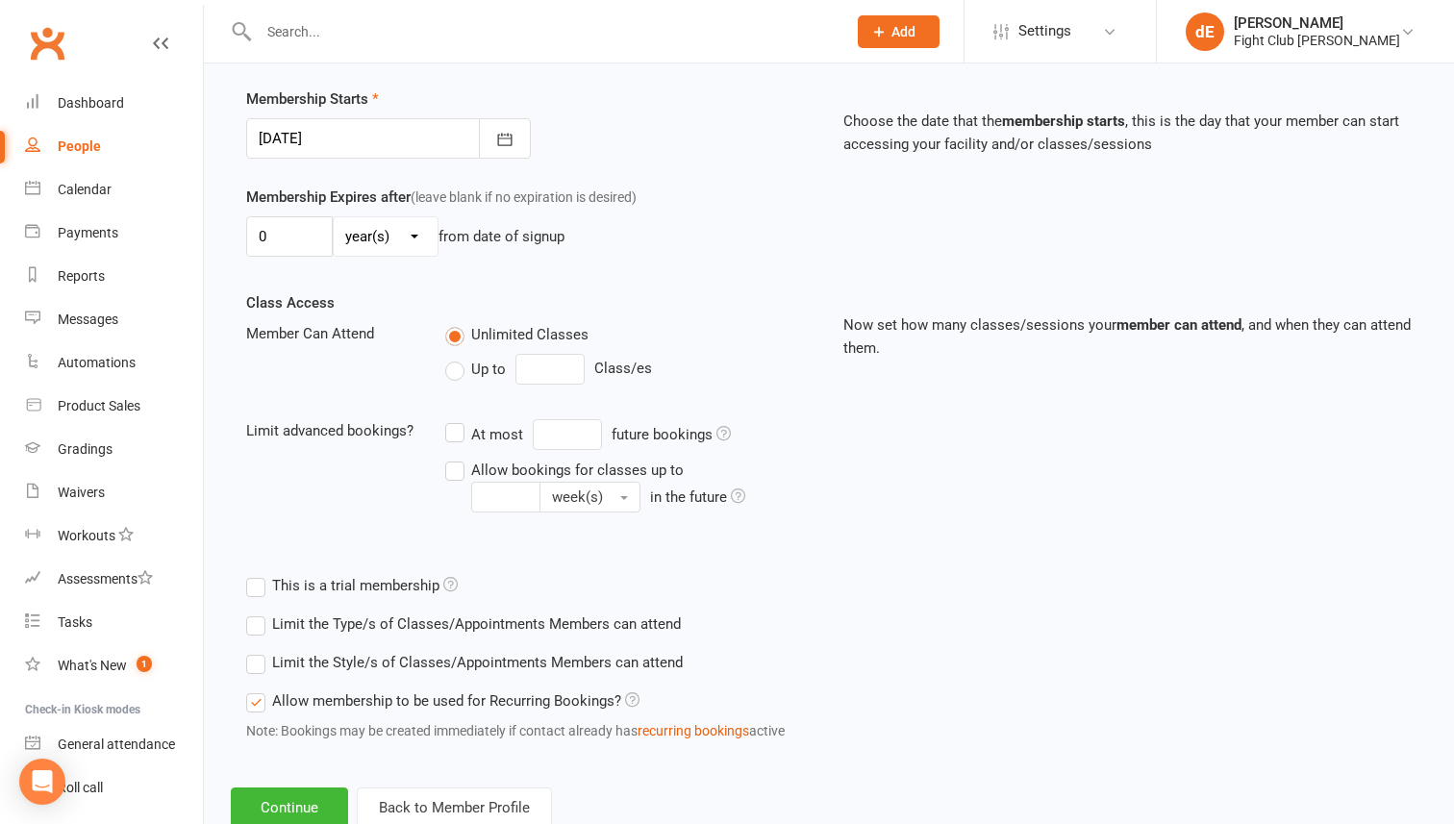
scroll to position [511, 0]
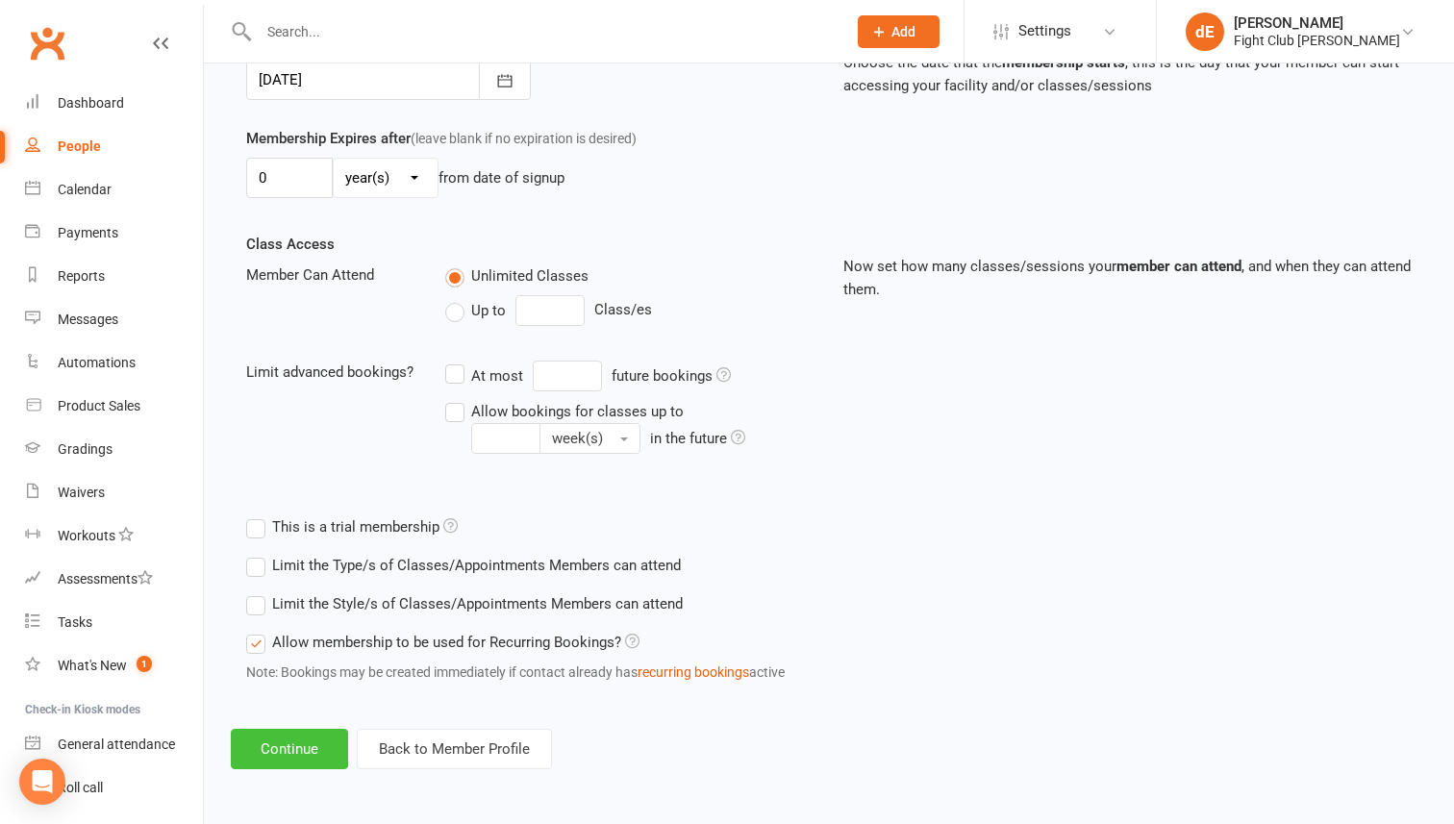
click at [277, 757] on button "Continue" at bounding box center [289, 749] width 117 height 40
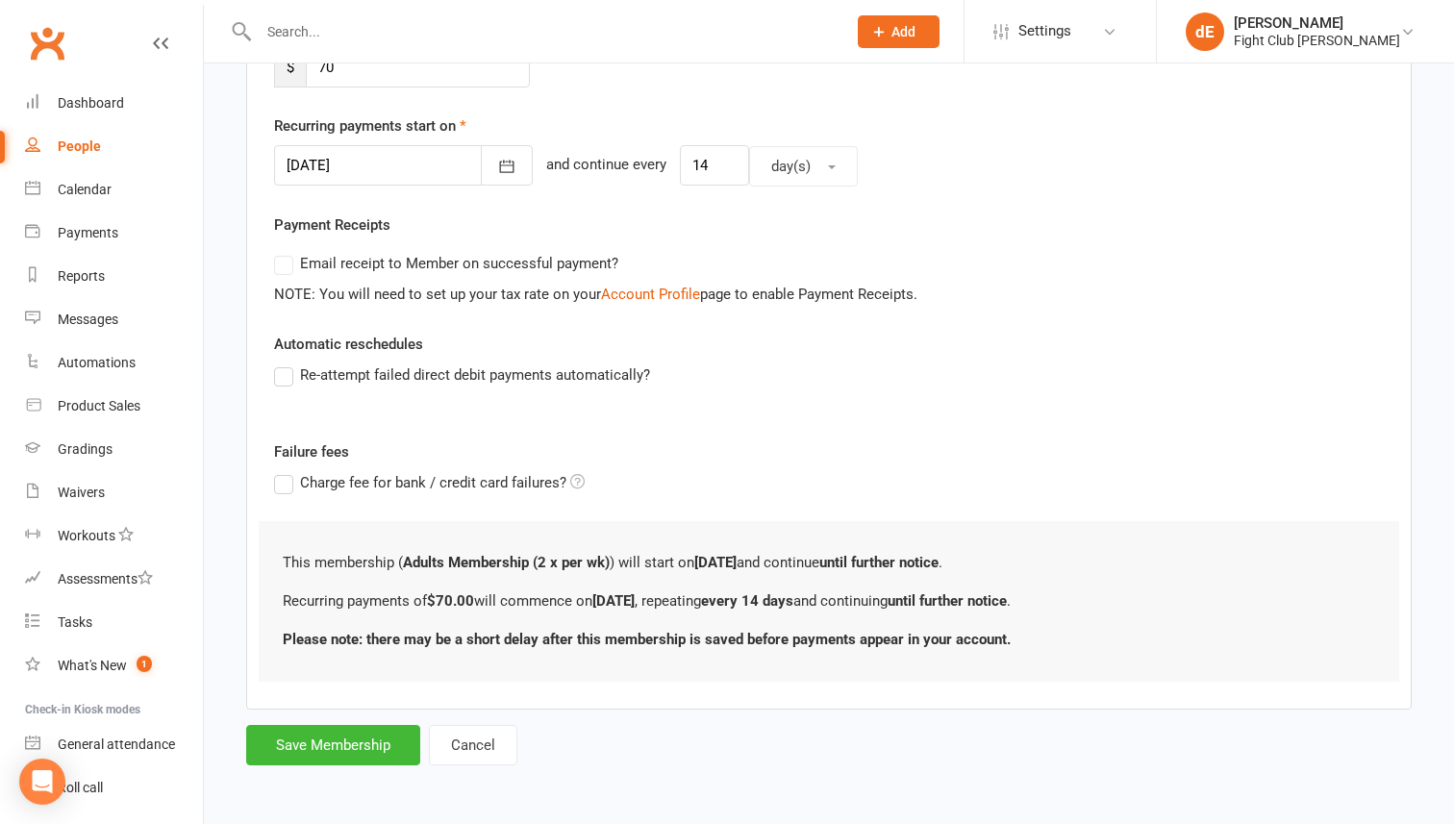
scroll to position [0, 0]
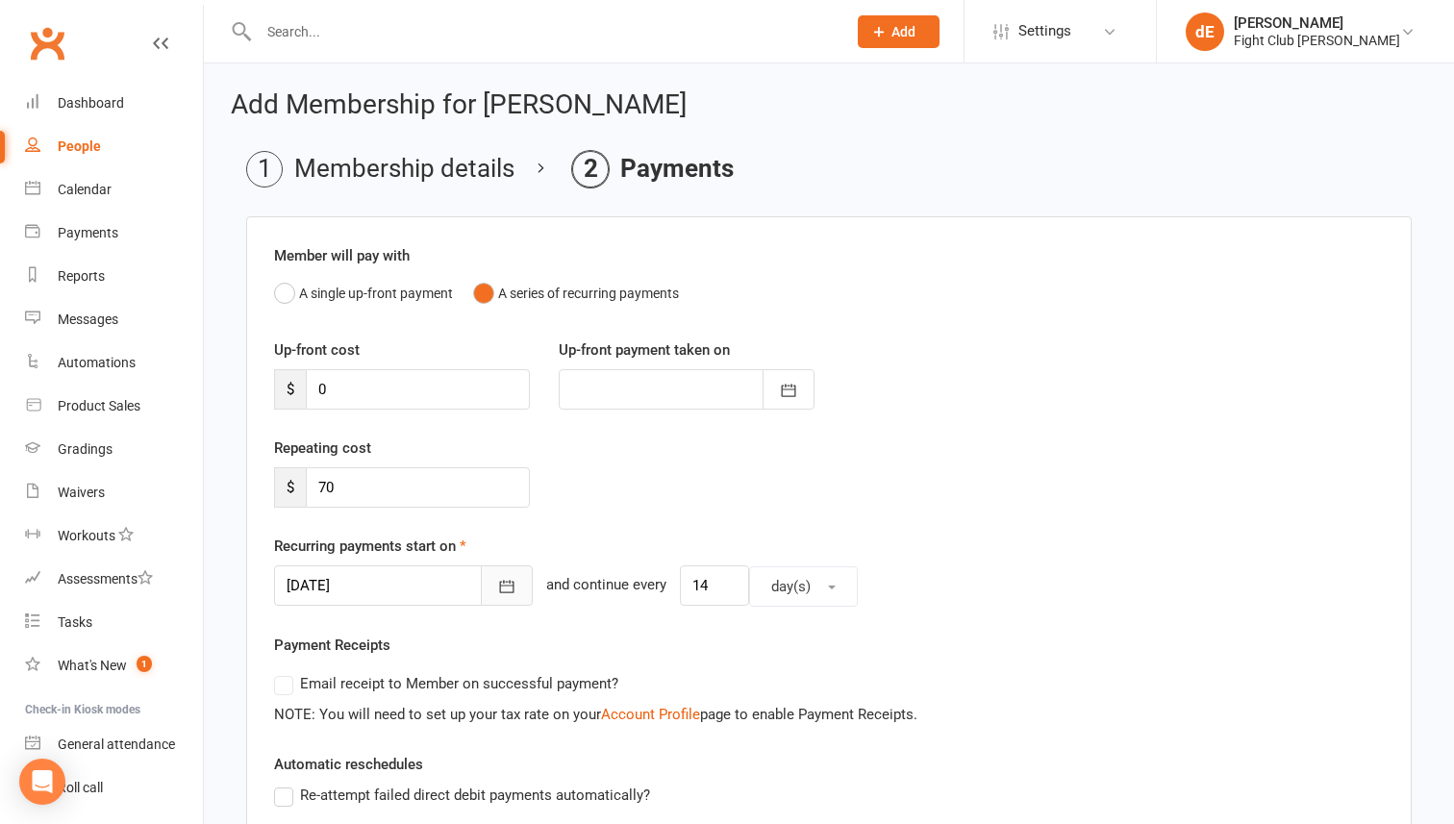
click at [497, 581] on icon "button" at bounding box center [506, 586] width 19 height 19
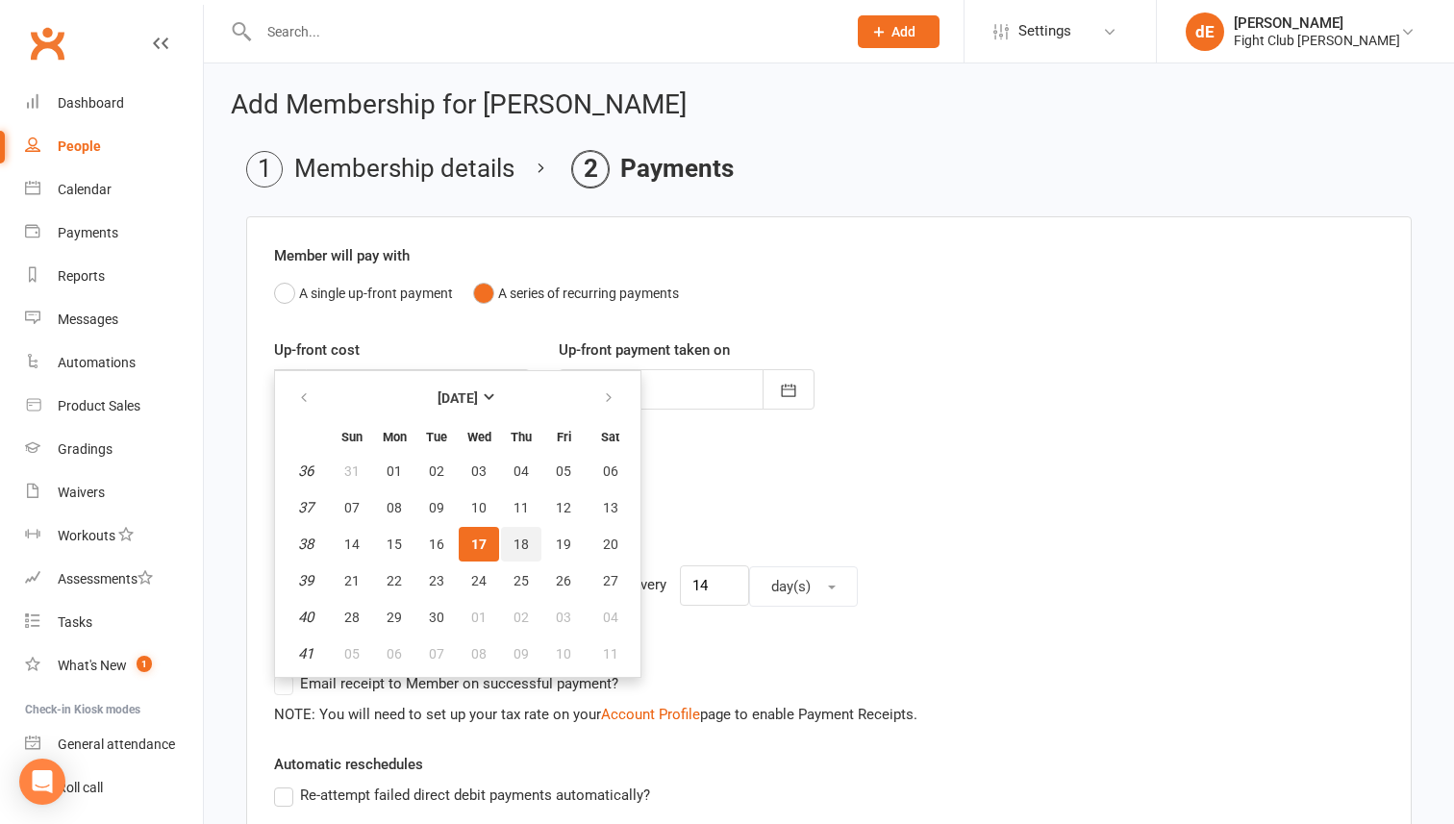
click at [511, 542] on button "18" at bounding box center [521, 544] width 40 height 35
type input "[DATE]"
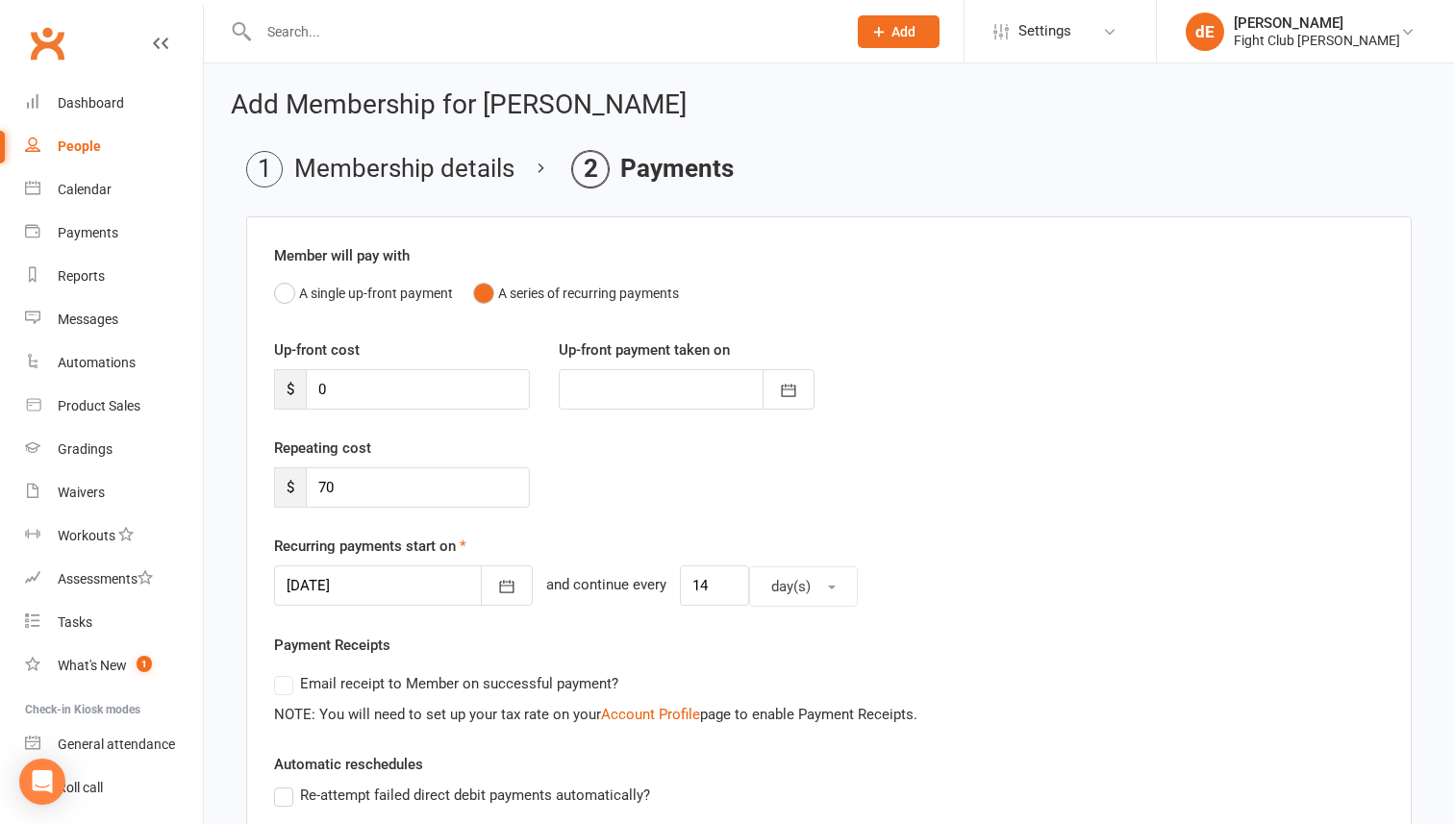
scroll to position [420, 0]
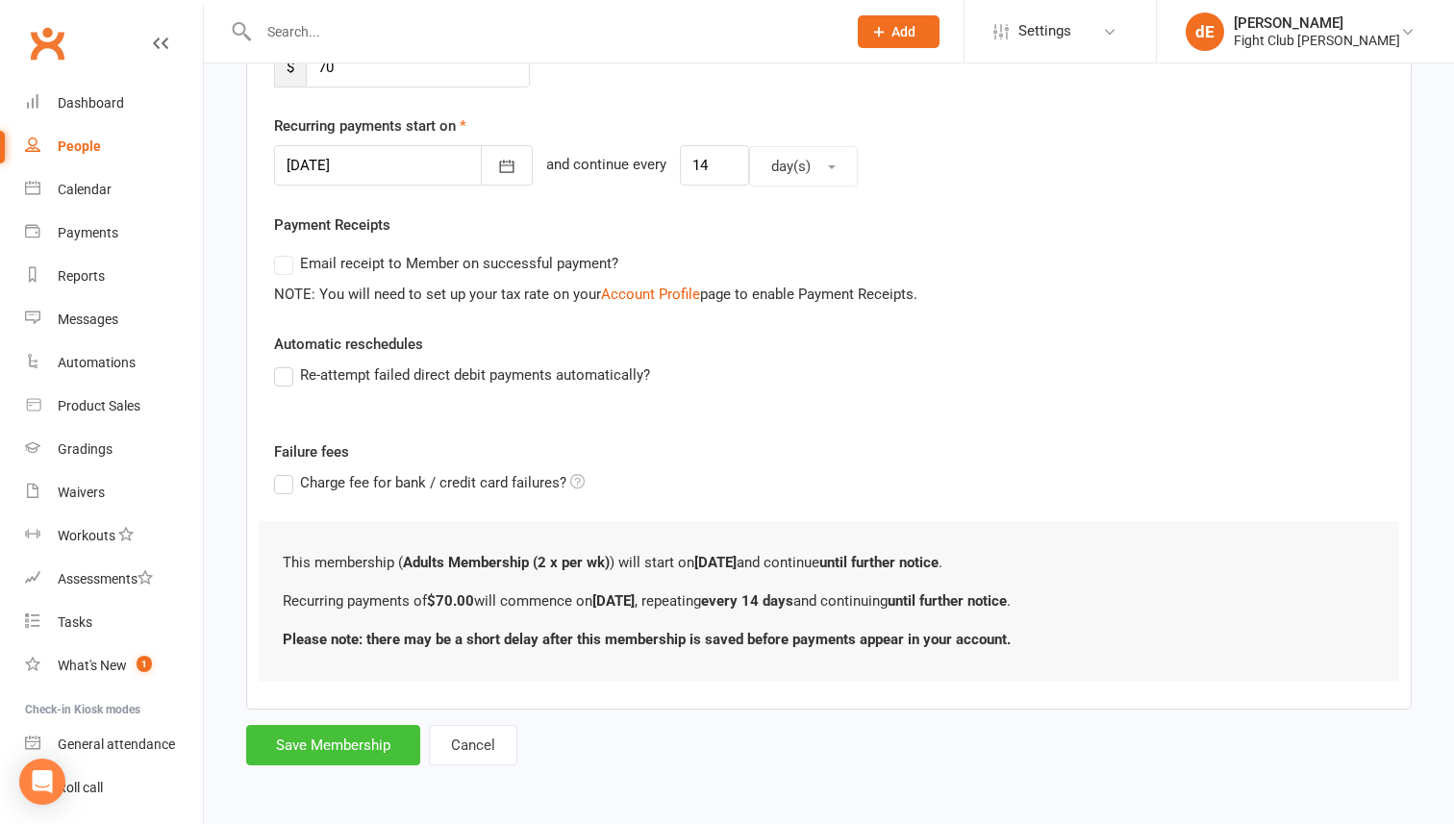
click at [351, 749] on button "Save Membership" at bounding box center [333, 745] width 174 height 40
